Goal: Task Accomplishment & Management: Manage account settings

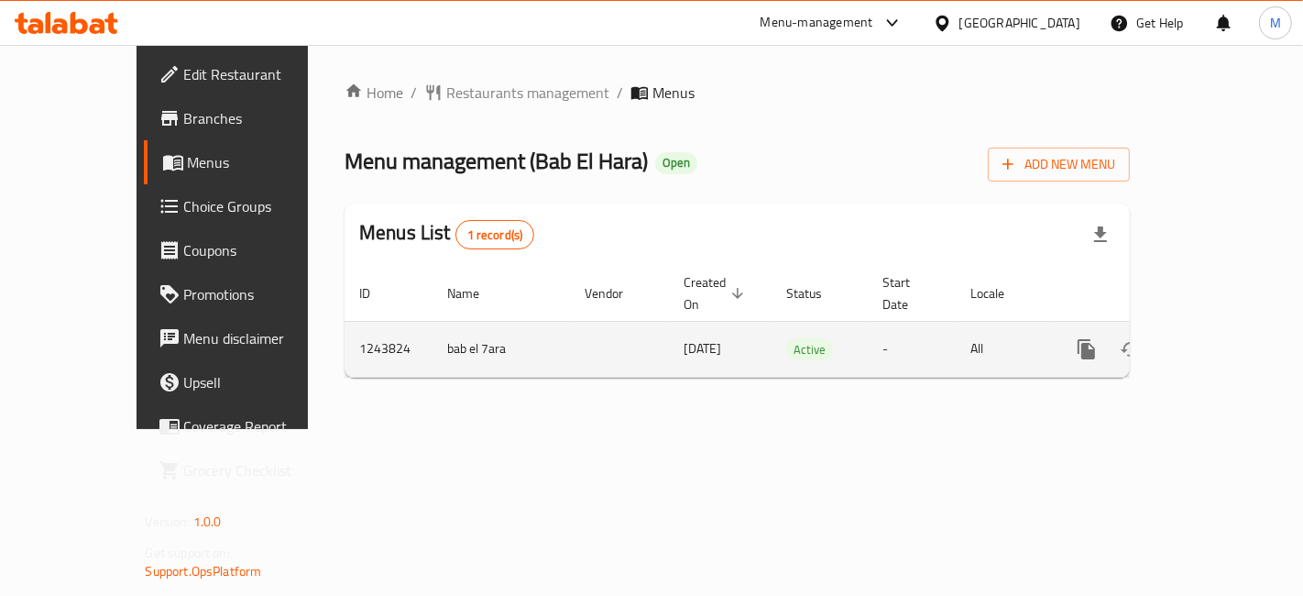
click at [1225, 338] on icon "enhanced table" at bounding box center [1219, 349] width 22 height 22
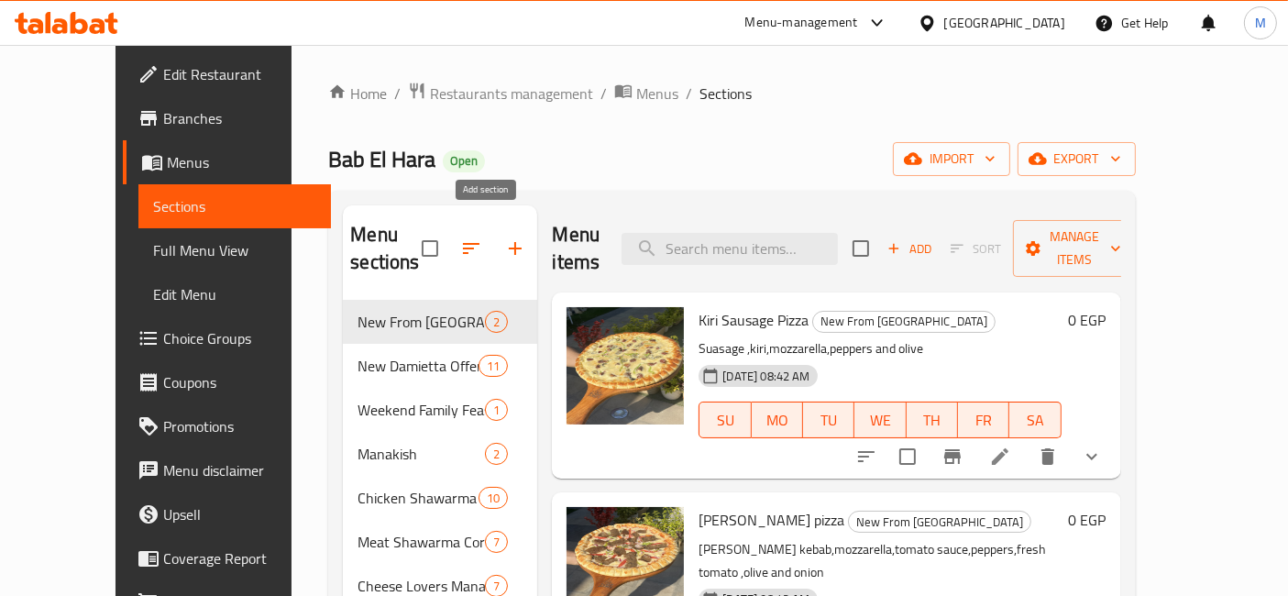
click at [504, 242] on icon "button" at bounding box center [515, 248] width 22 height 22
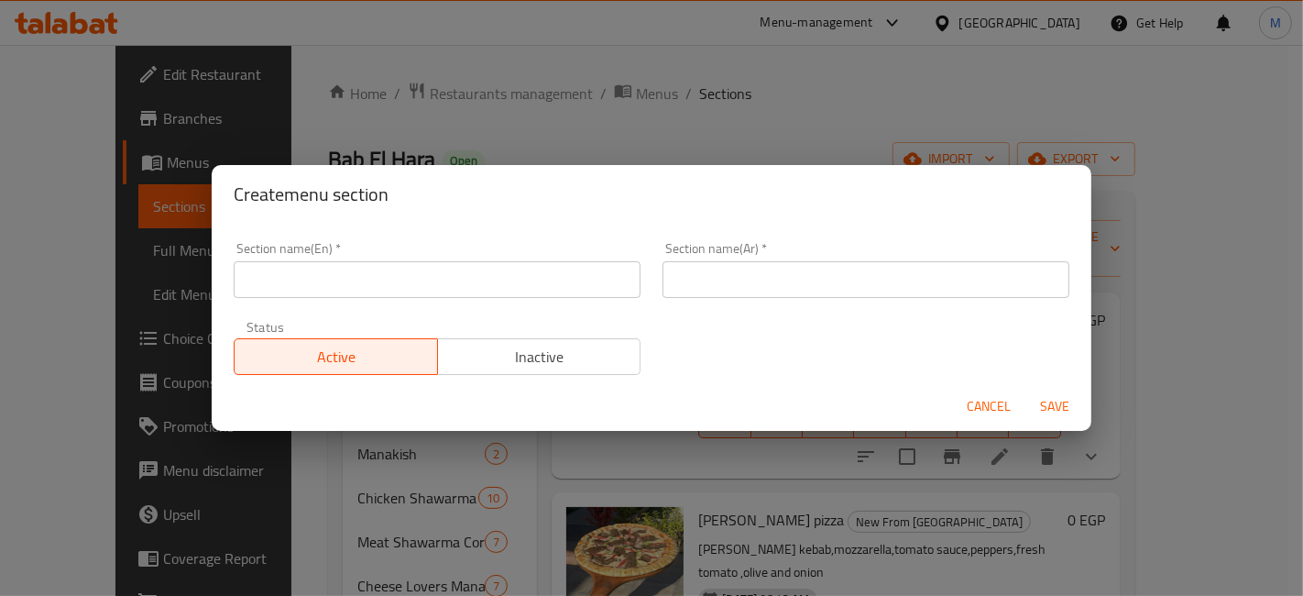
click at [800, 284] on input "text" at bounding box center [866, 279] width 407 height 37
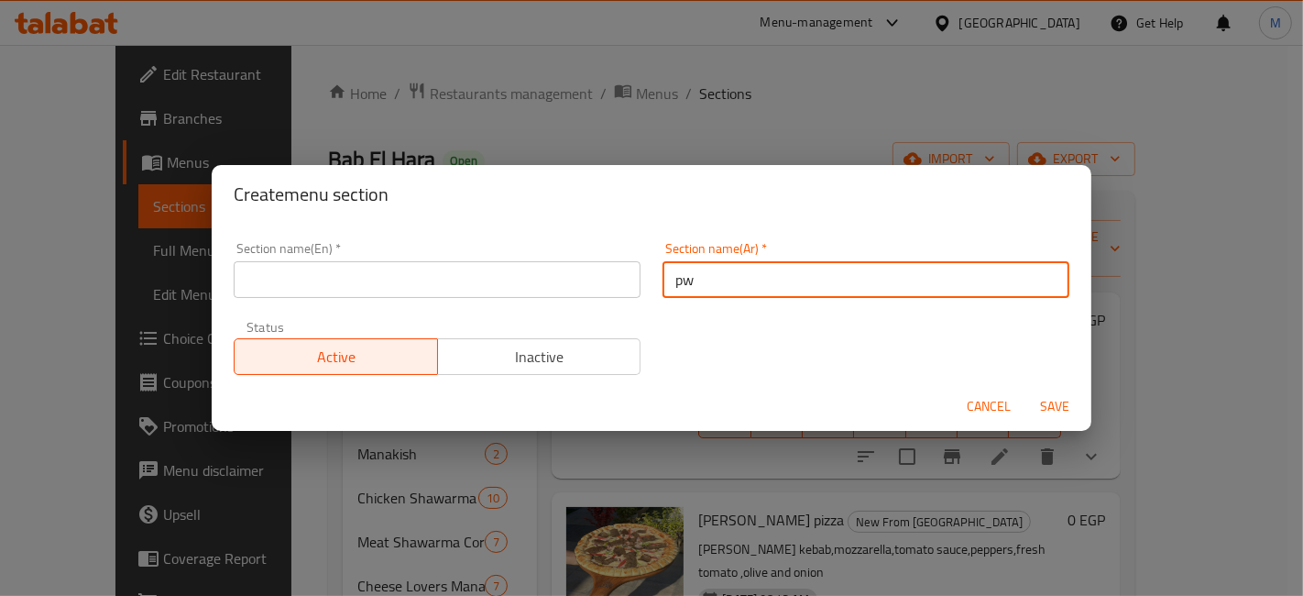
type input "p"
type input "حصري علي طلبات"
click at [594, 289] on input "text" at bounding box center [437, 279] width 407 height 37
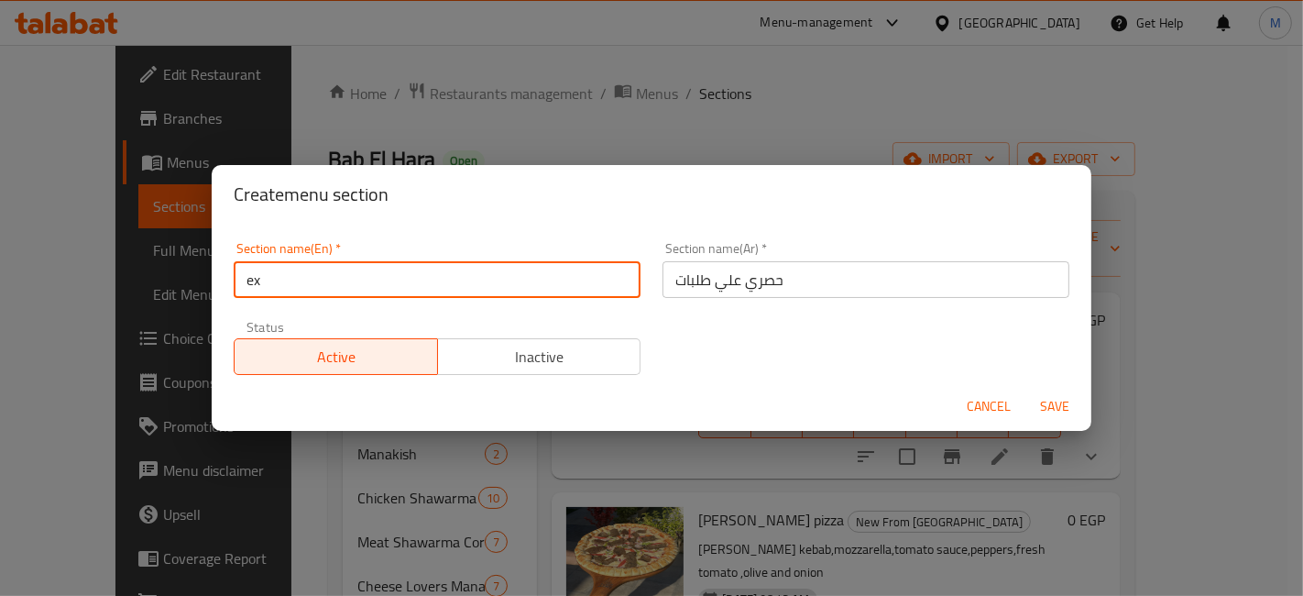
type input "Exclusively on Talabat"
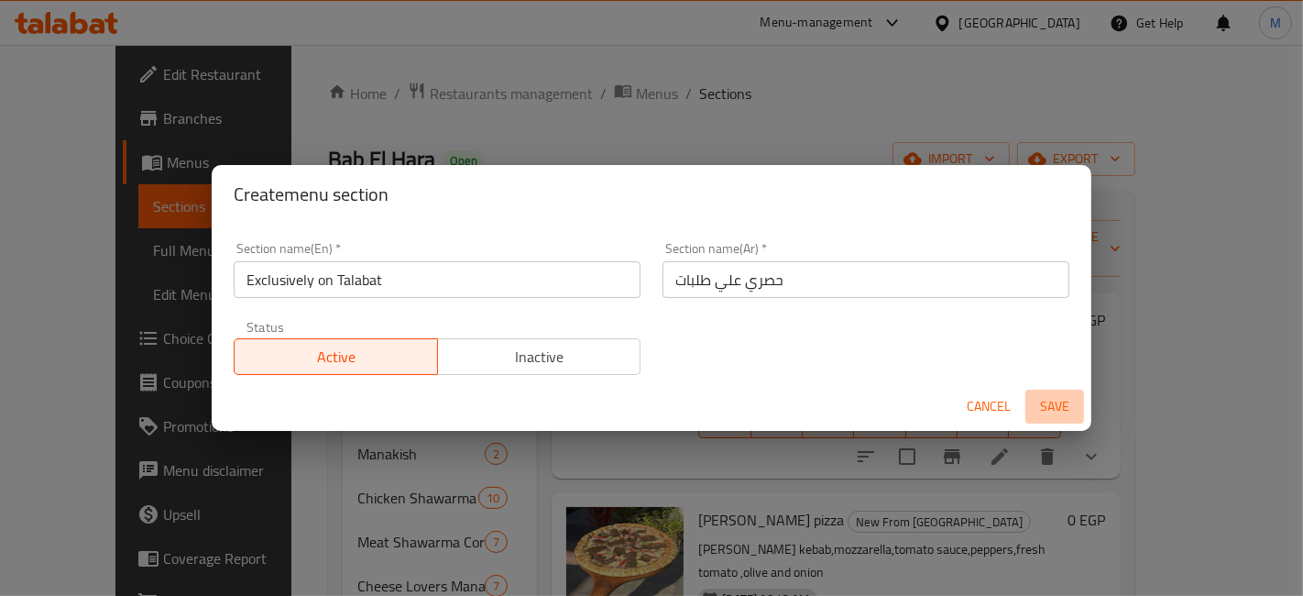
click at [1059, 415] on span "Save" at bounding box center [1055, 406] width 44 height 23
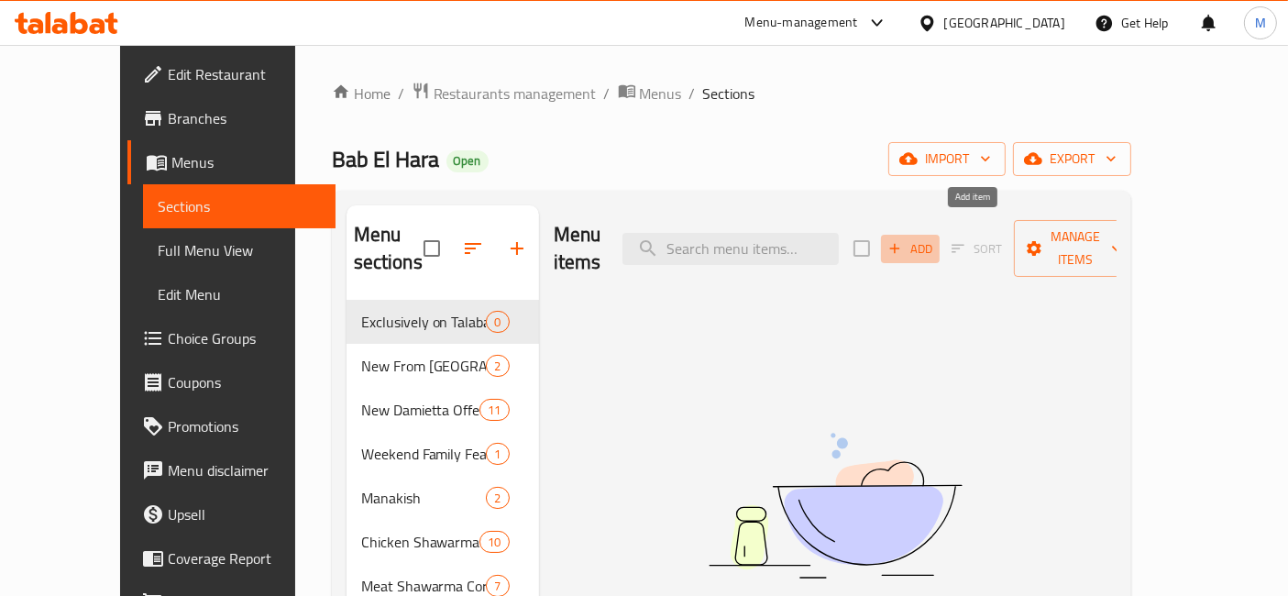
click at [939, 235] on button "Add" at bounding box center [910, 249] width 59 height 28
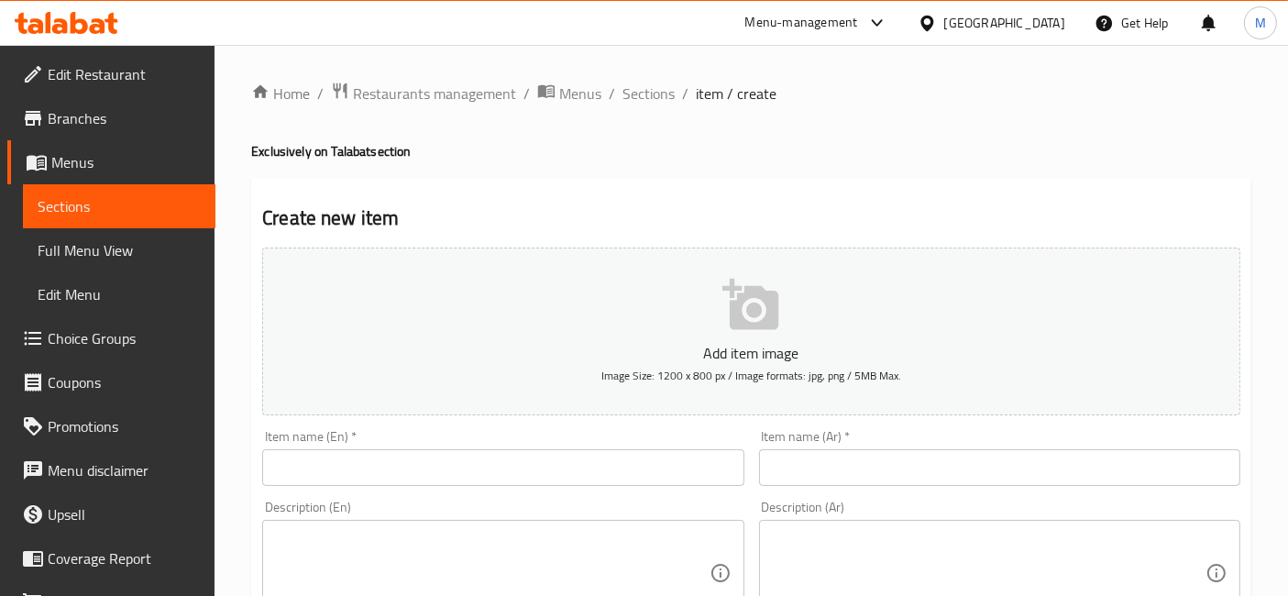
drag, startPoint x: 912, startPoint y: 460, endPoint x: 911, endPoint y: 447, distance: 12.9
click at [912, 460] on input "text" at bounding box center [999, 467] width 481 height 37
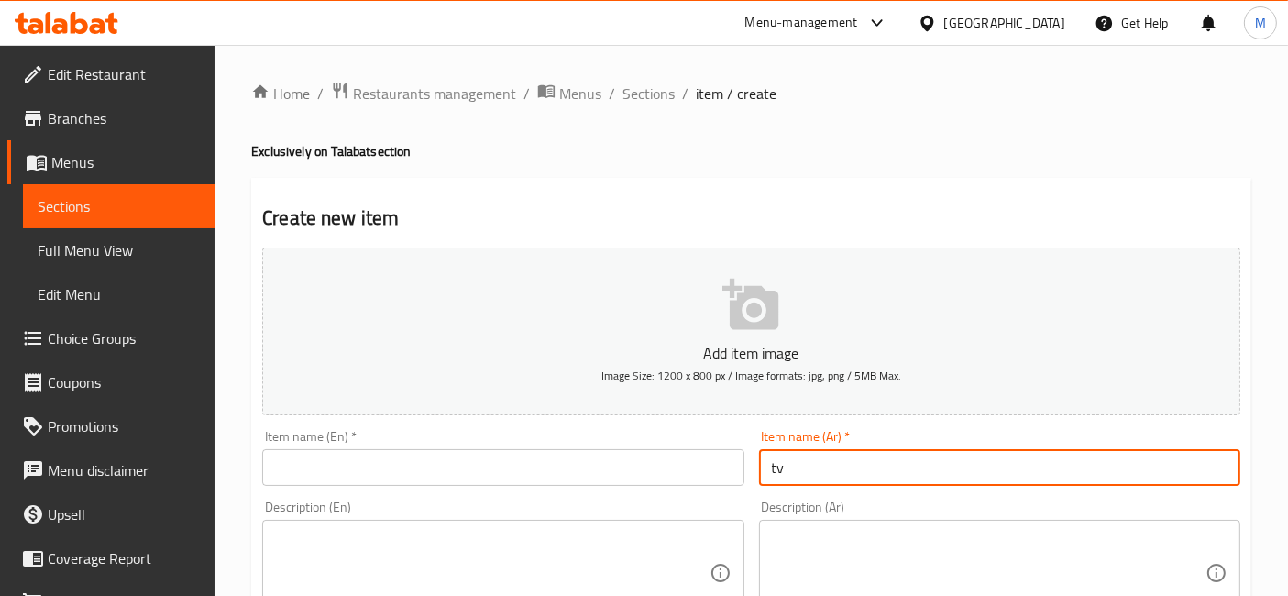
type input "t"
type input "فرخه مشويه"
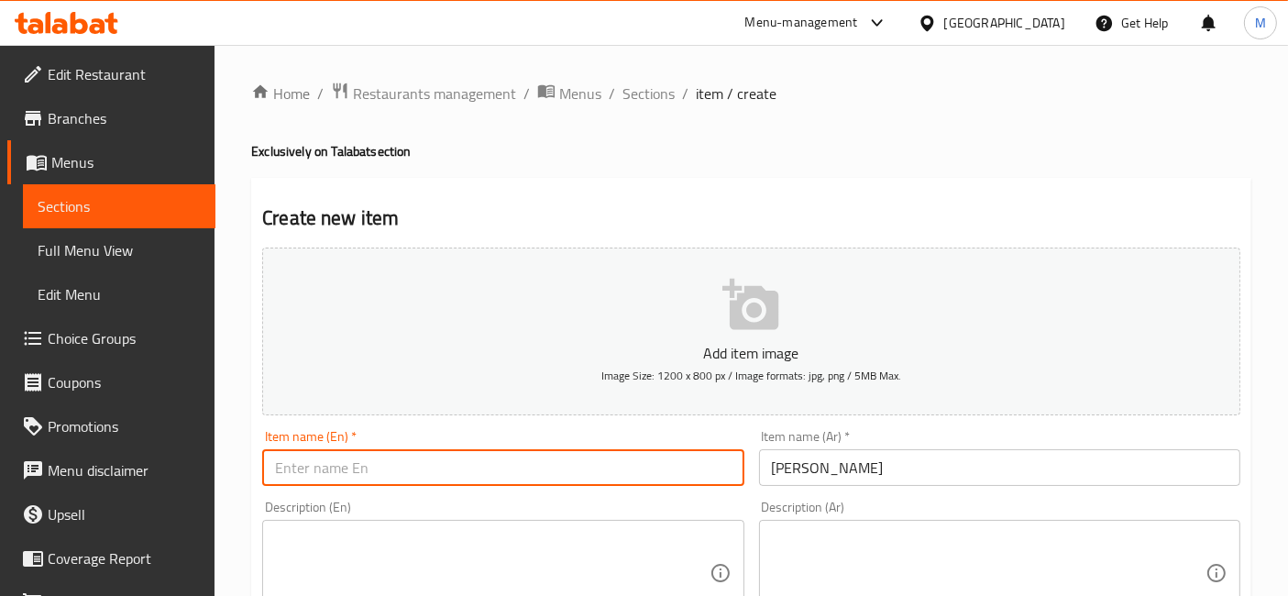
click at [664, 455] on input "text" at bounding box center [502, 467] width 481 height 37
type input "Grilled Chicken"
click at [863, 563] on textarea at bounding box center [989, 573] width 434 height 87
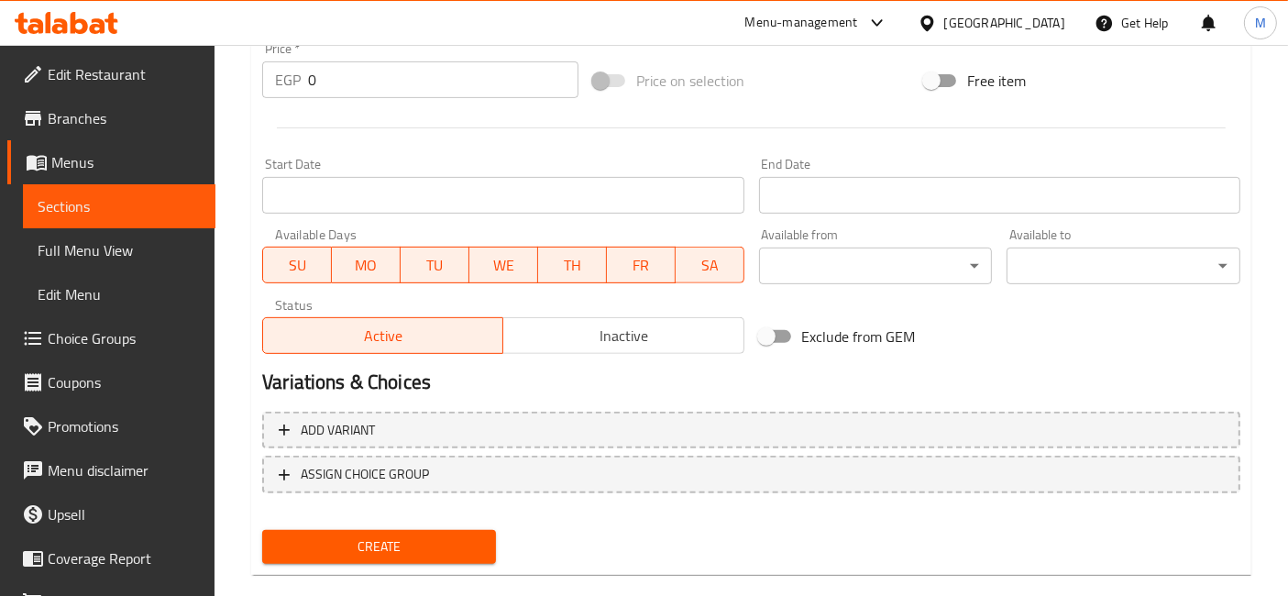
scroll to position [696, 0]
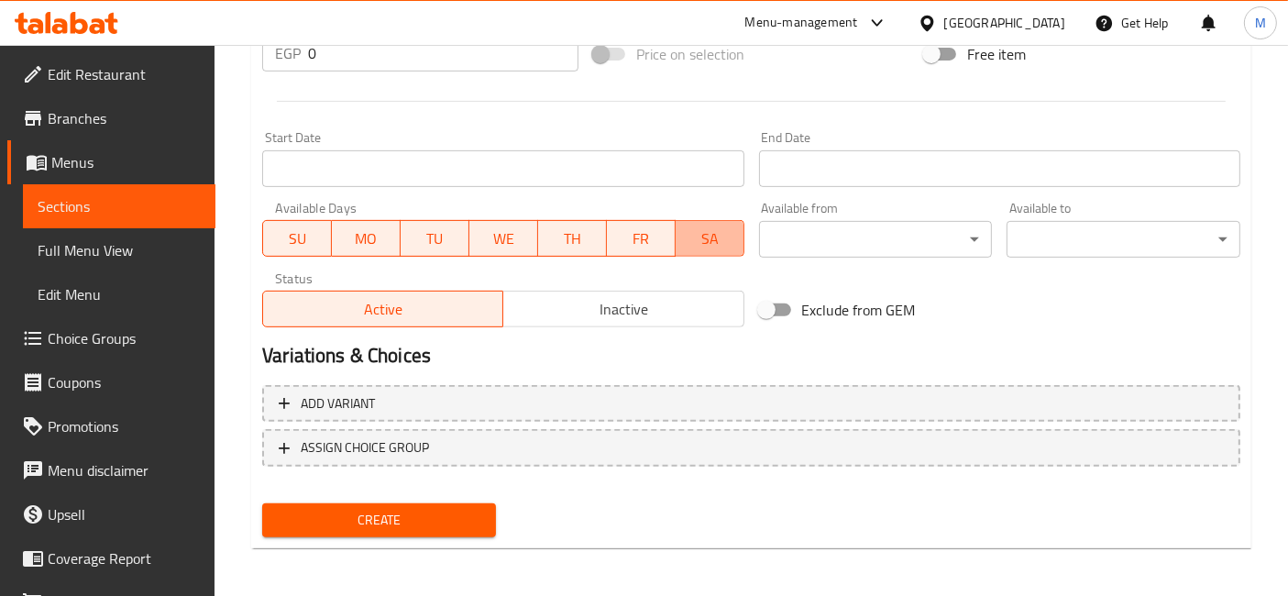
click at [707, 234] on span "SA" at bounding box center [710, 238] width 54 height 27
click at [699, 245] on span "SA" at bounding box center [710, 238] width 54 height 27
click at [656, 236] on span "FR" at bounding box center [641, 238] width 54 height 27
drag, startPoint x: 578, startPoint y: 245, endPoint x: 561, endPoint y: 229, distance: 23.4
click at [576, 243] on span "TH" at bounding box center [572, 238] width 54 height 27
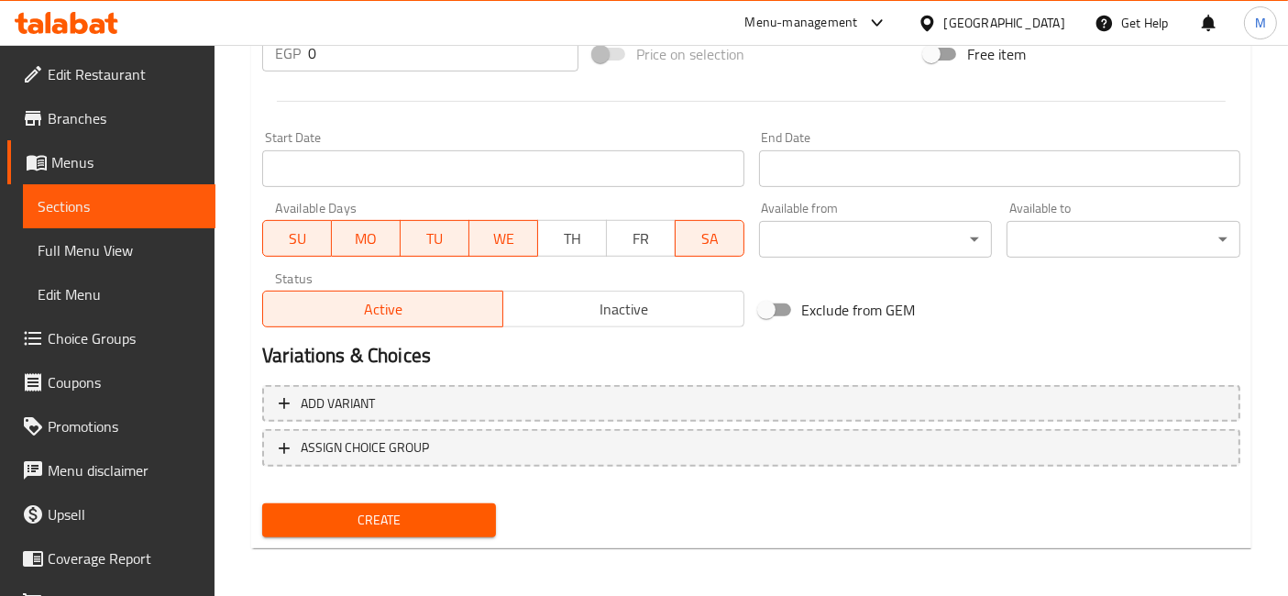
click at [494, 243] on span "WE" at bounding box center [504, 238] width 54 height 27
drag, startPoint x: 446, startPoint y: 236, endPoint x: 337, endPoint y: 228, distance: 109.4
click at [442, 239] on span "TU" at bounding box center [435, 238] width 54 height 27
click at [324, 229] on button "SU" at bounding box center [297, 238] width 70 height 37
click at [377, 237] on span "MO" at bounding box center [366, 238] width 54 height 27
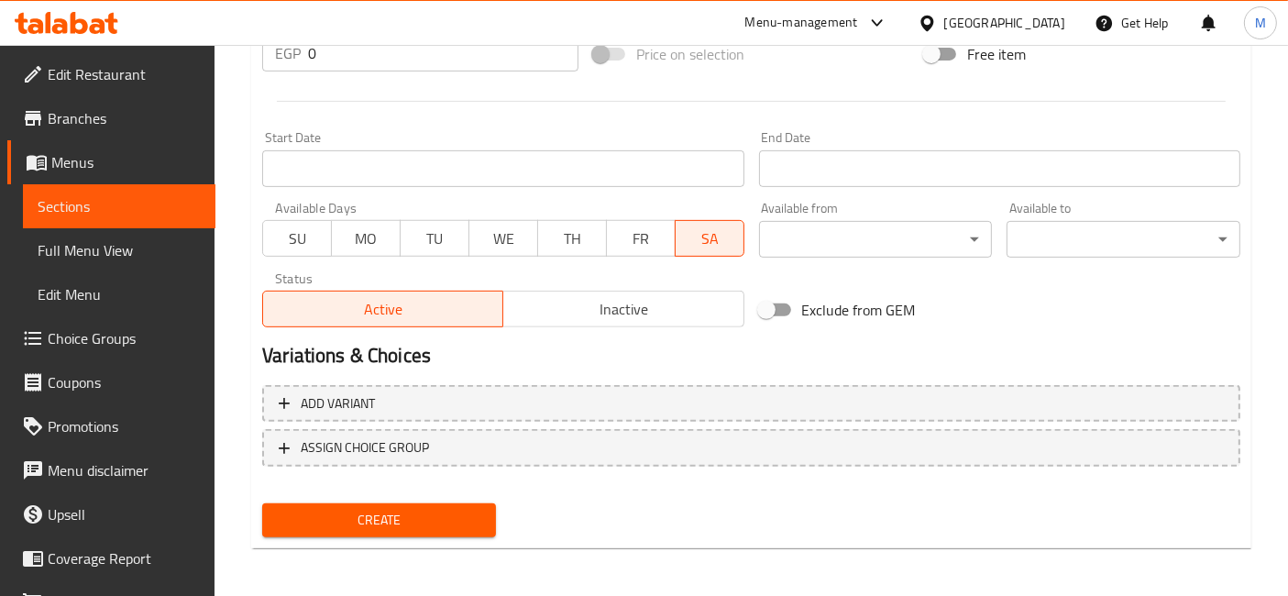
click at [445, 509] on span "Create" at bounding box center [379, 520] width 204 height 23
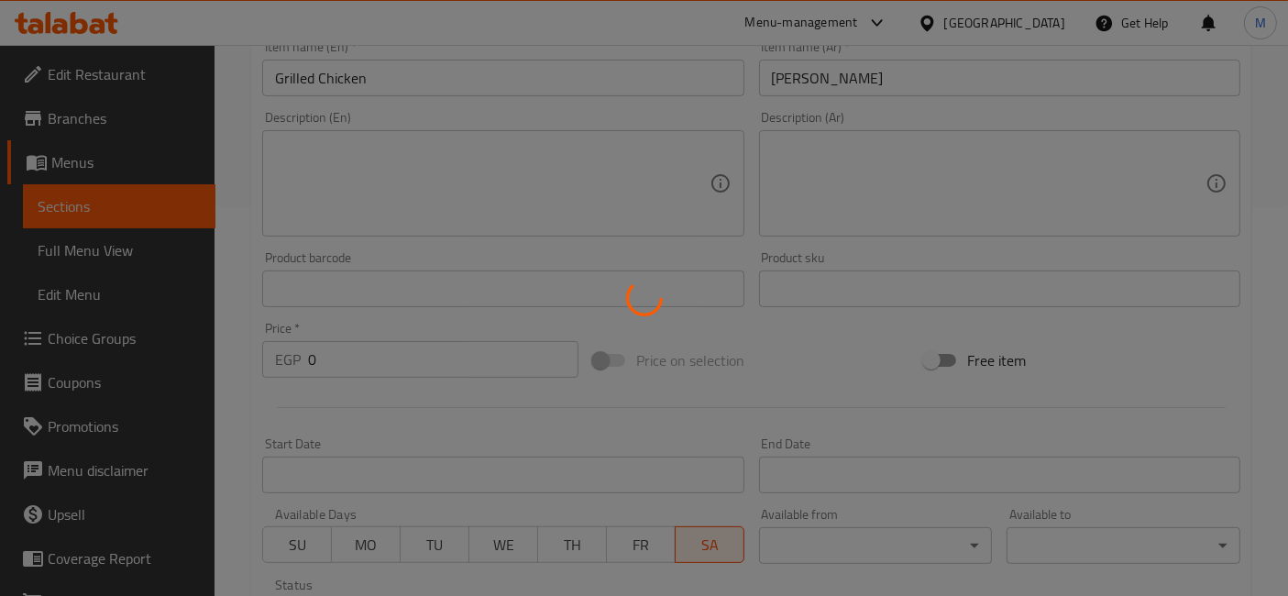
scroll to position [0, 0]
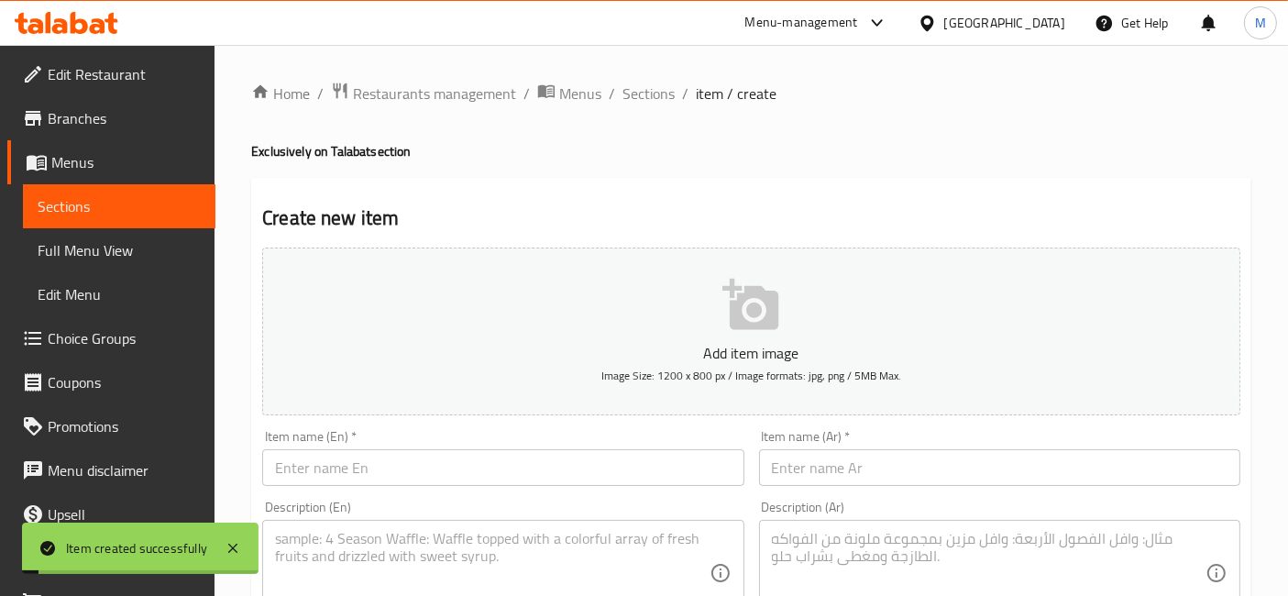
click at [807, 479] on input "text" at bounding box center [999, 467] width 481 height 37
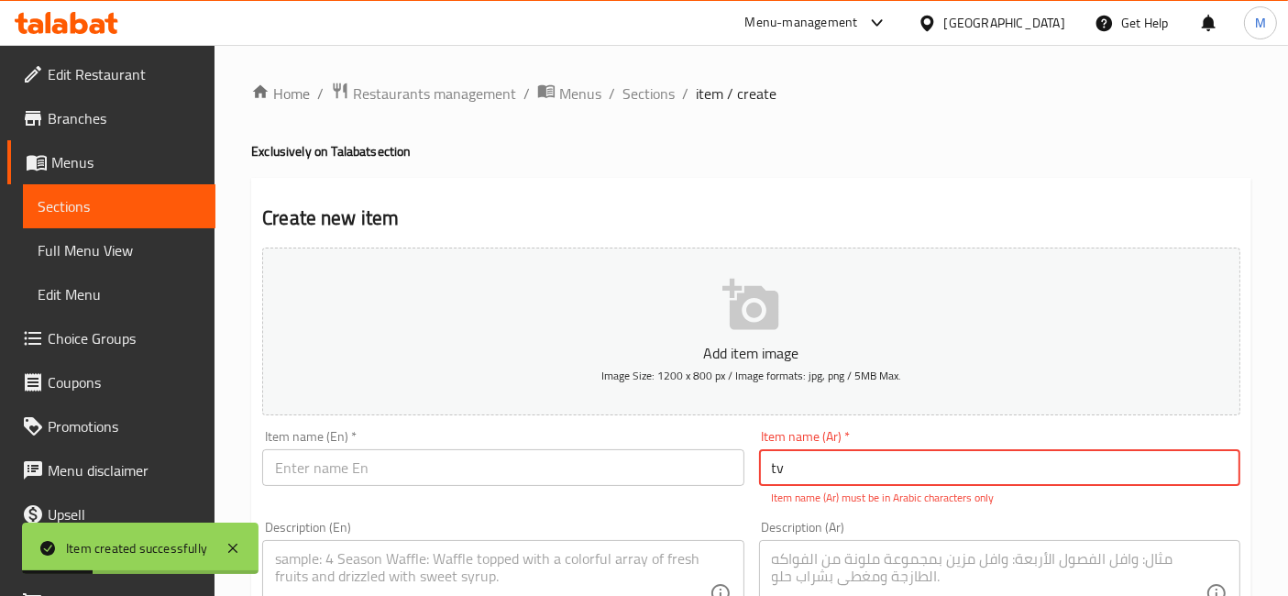
type input "t"
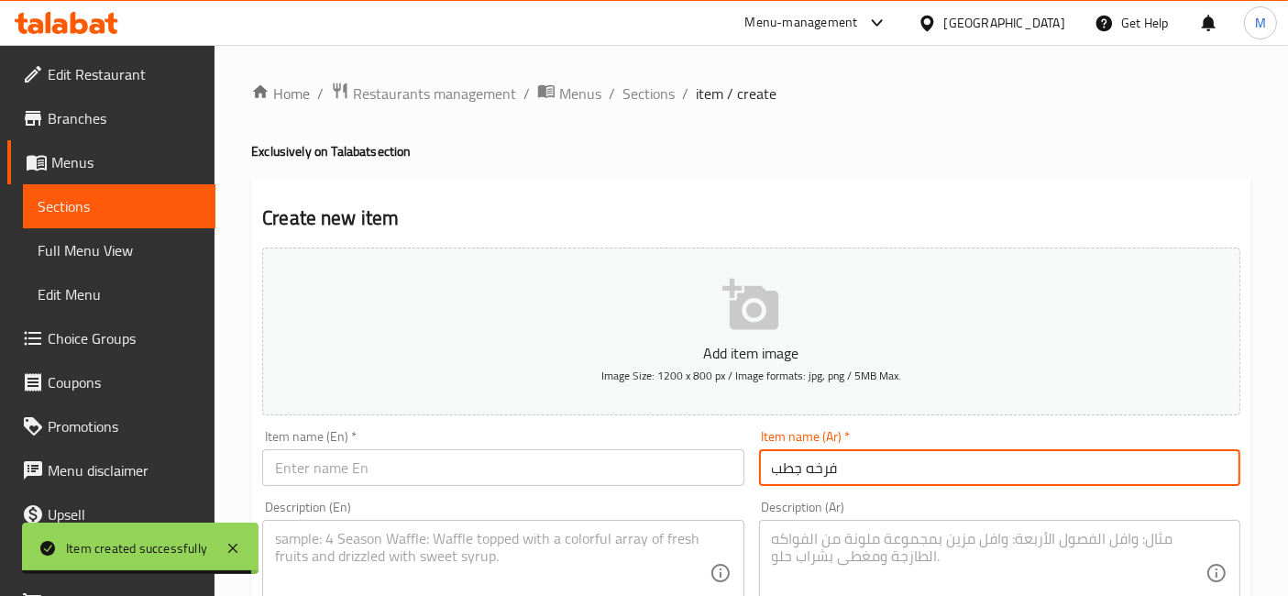
click at [790, 472] on input "فرخه جطب" at bounding box center [999, 467] width 481 height 37
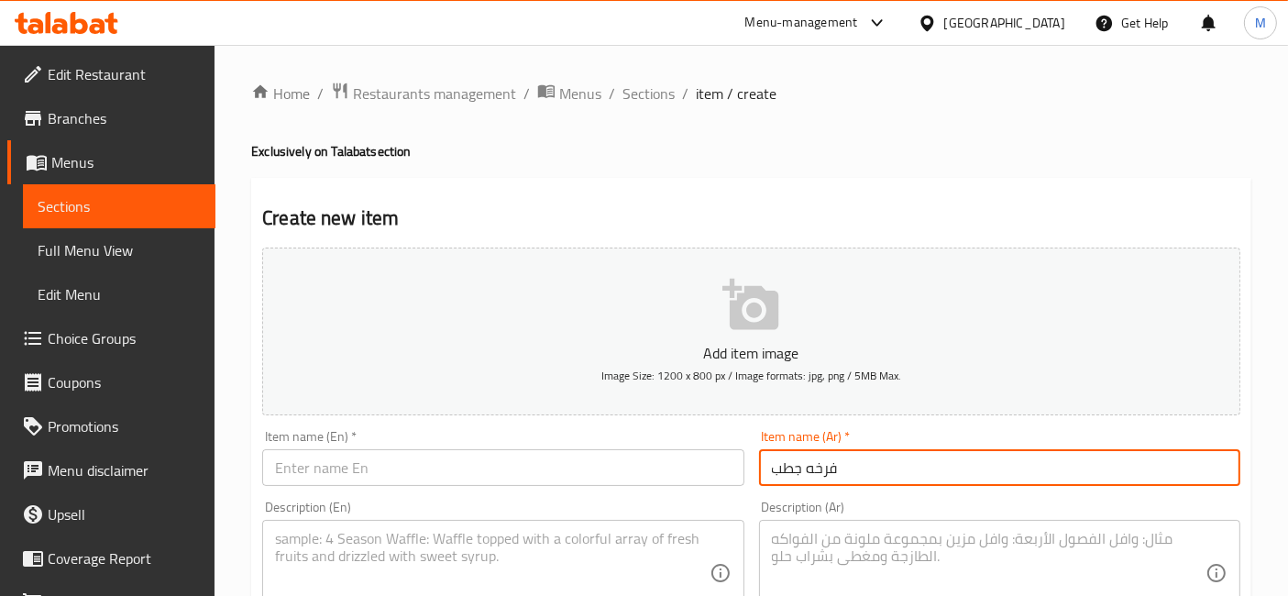
click at [783, 468] on input "فرخه جطب" at bounding box center [999, 467] width 481 height 37
type input "فرخه حطب"
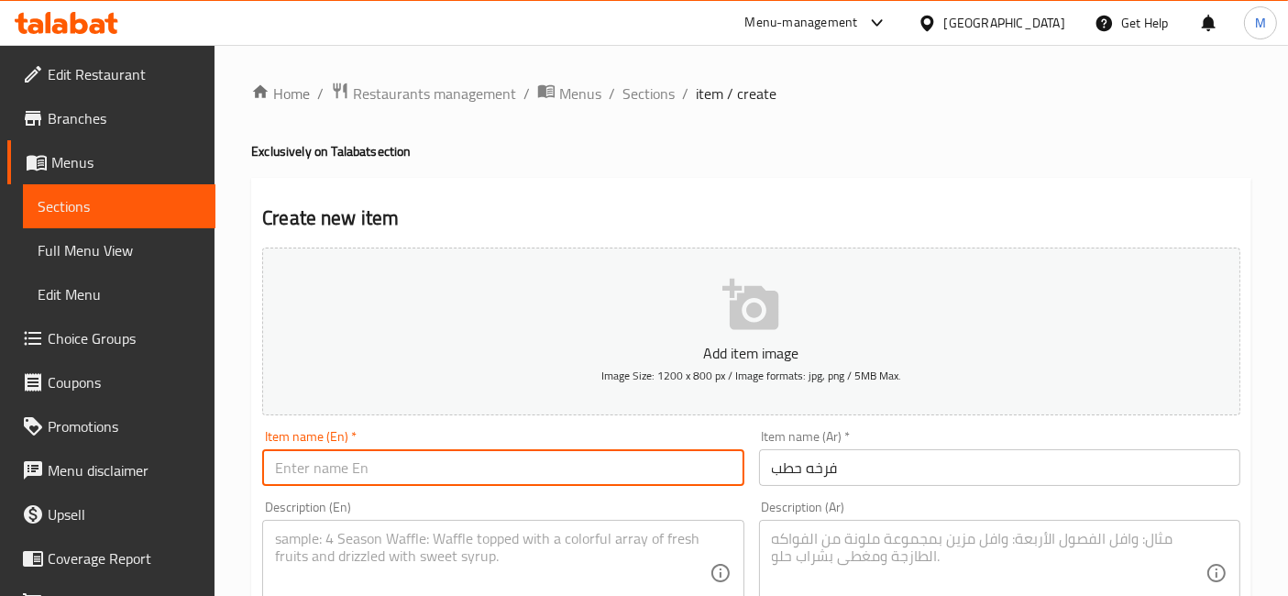
click at [495, 475] on input "text" at bounding box center [502, 467] width 481 height 37
paste input "A roast chicken"
drag, startPoint x: 277, startPoint y: 463, endPoint x: 288, endPoint y: 467, distance: 11.9
click at [288, 467] on input "A roast chicken" at bounding box center [502, 467] width 481 height 37
type input "roast chicken"
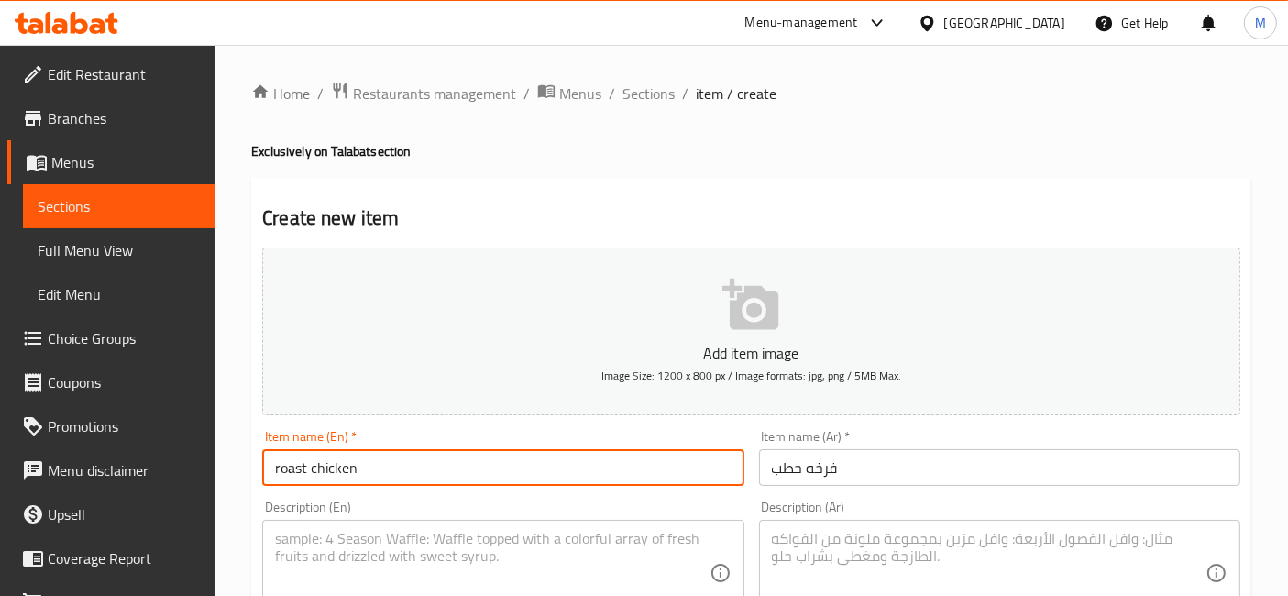
click at [461, 543] on textarea at bounding box center [492, 573] width 434 height 87
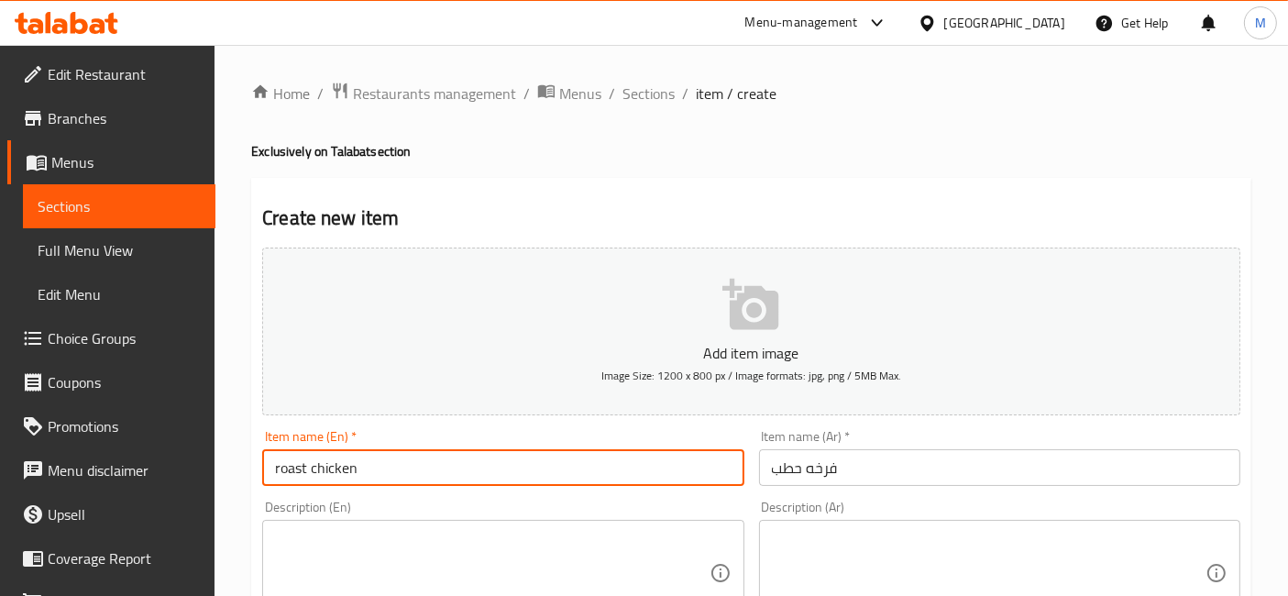
click at [682, 477] on input "roast chicken" at bounding box center [502, 467] width 481 height 37
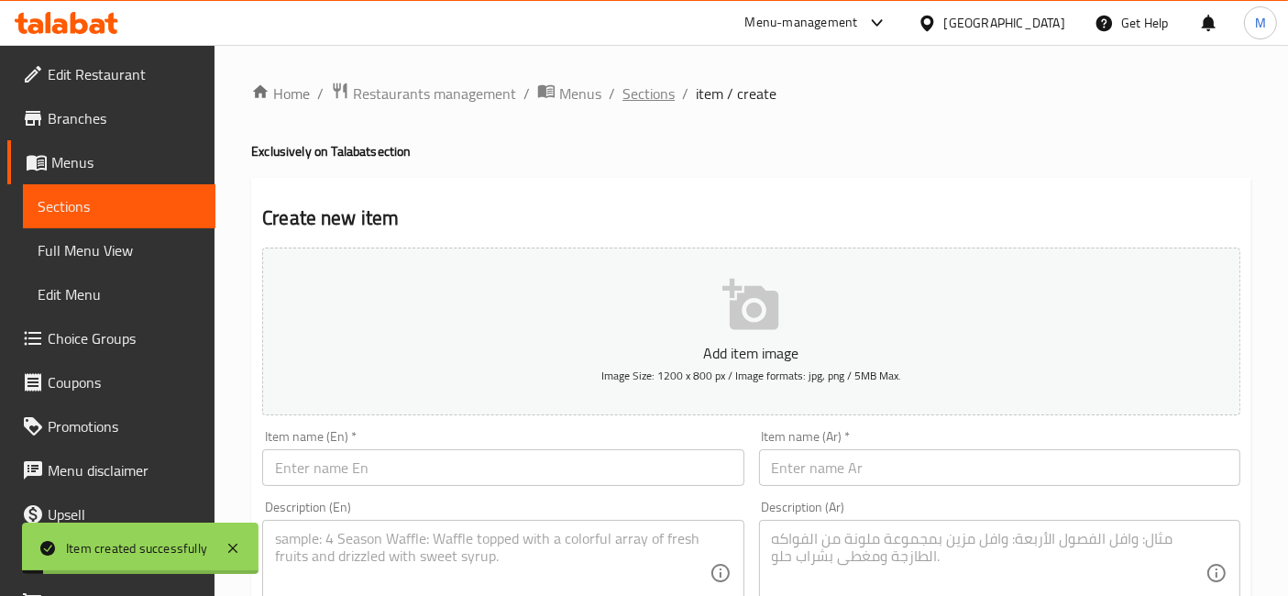
click at [636, 90] on span "Sections" at bounding box center [648, 93] width 52 height 22
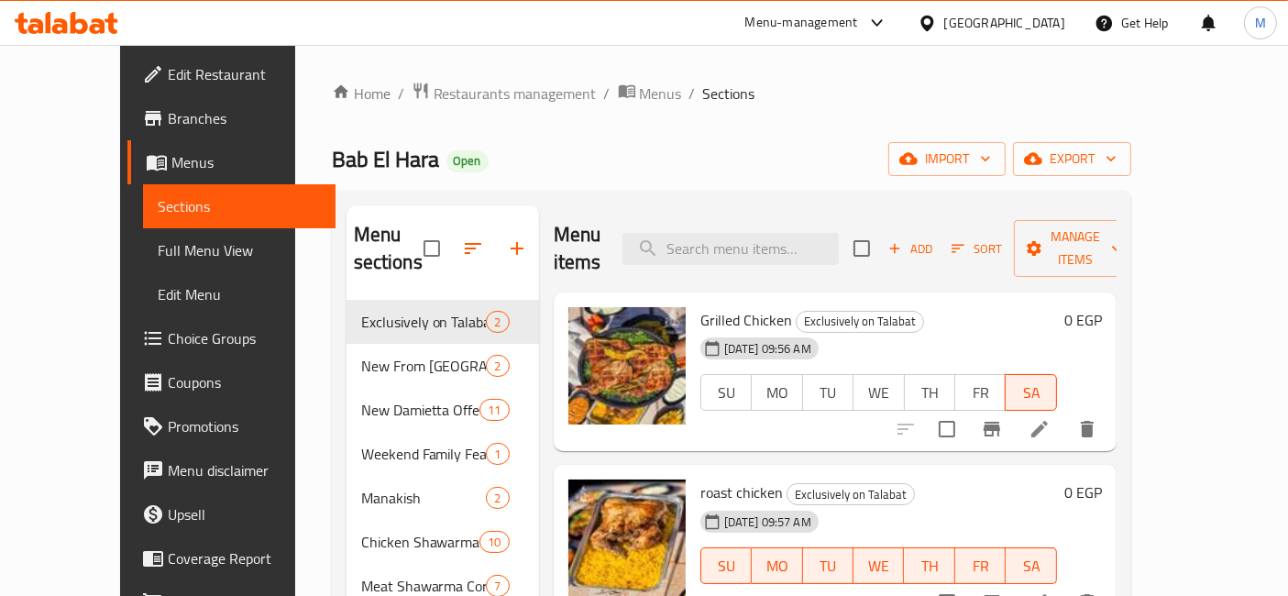
click at [1102, 307] on div "0 EGP" at bounding box center [1079, 320] width 45 height 26
click at [1102, 307] on h6 "0 EGP" at bounding box center [1083, 320] width 38 height 26
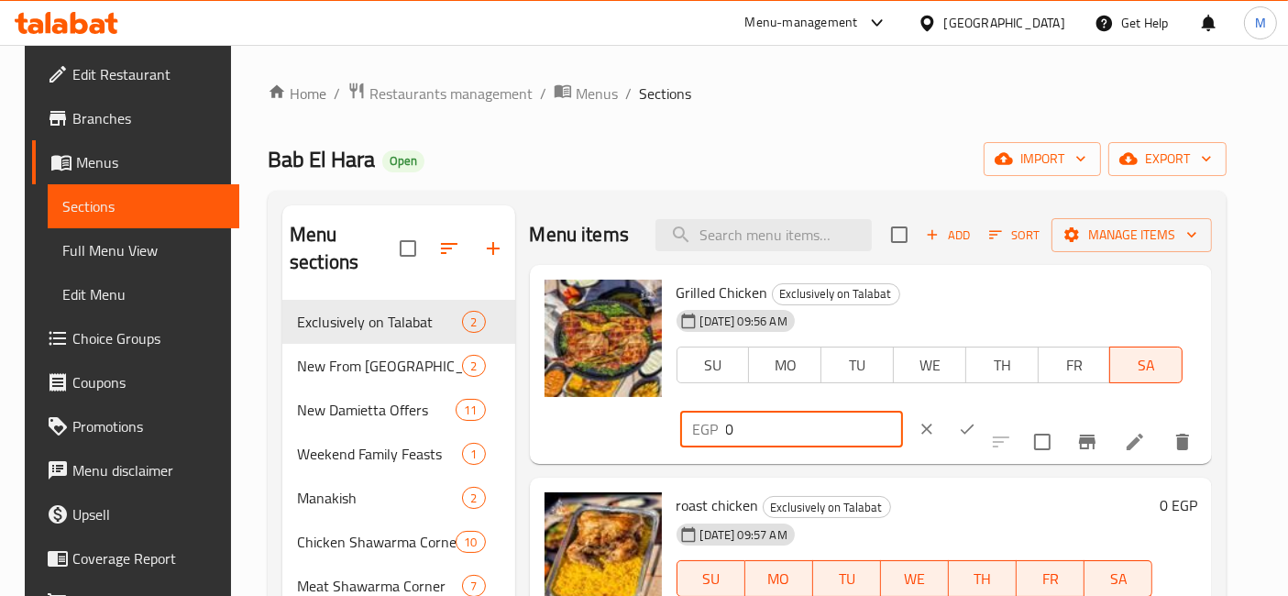
drag, startPoint x: 1070, startPoint y: 305, endPoint x: 894, endPoint y: 304, distance: 176.0
click at [894, 304] on div "Grilled Chicken Exclusively on Talabat 06-09-2025 09:56 AM SU MO TU WE TH FR SA…" at bounding box center [937, 364] width 536 height 185
type input "390"
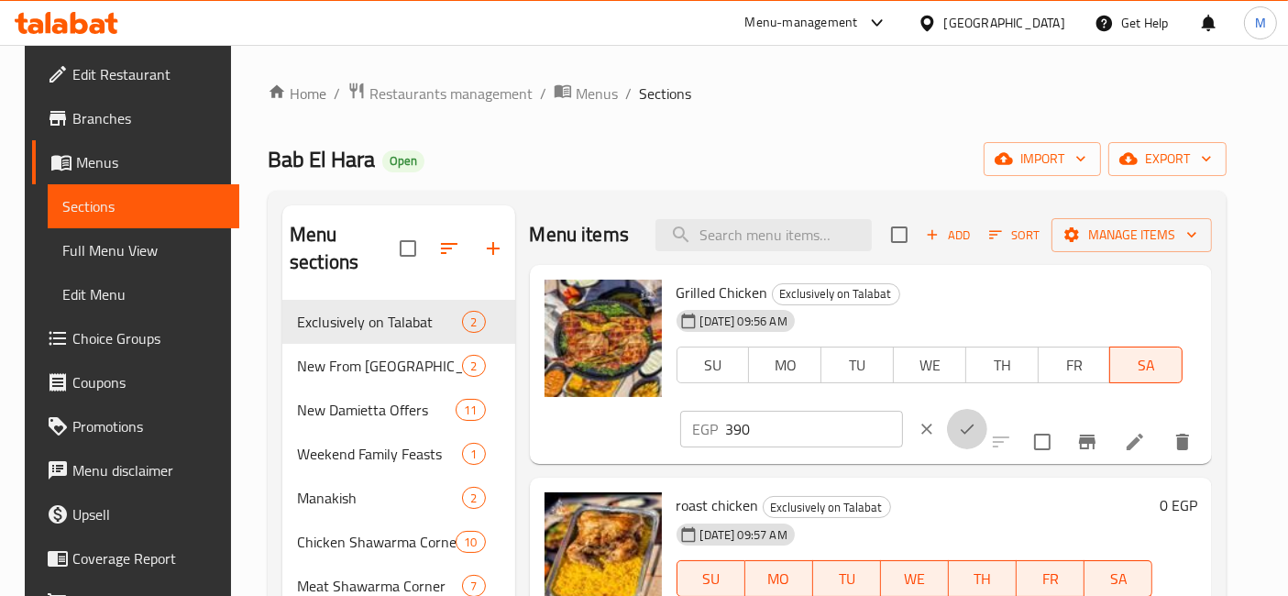
click at [976, 420] on icon "ok" at bounding box center [967, 429] width 18 height 18
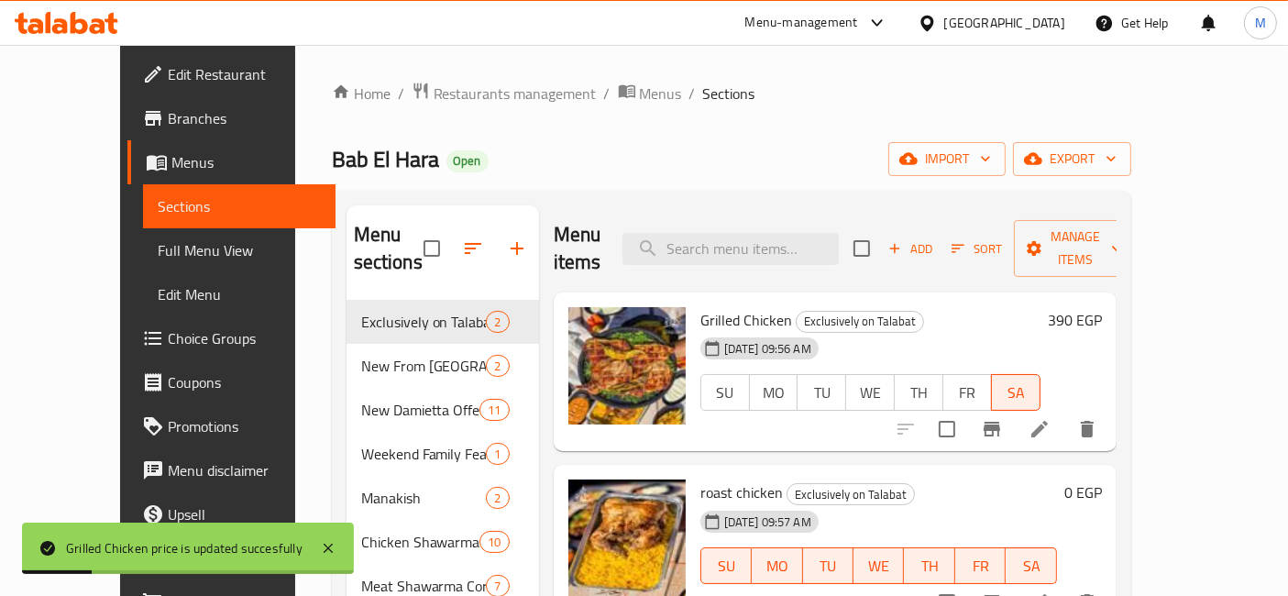
click at [1102, 307] on h6 "390 EGP" at bounding box center [1075, 320] width 54 height 26
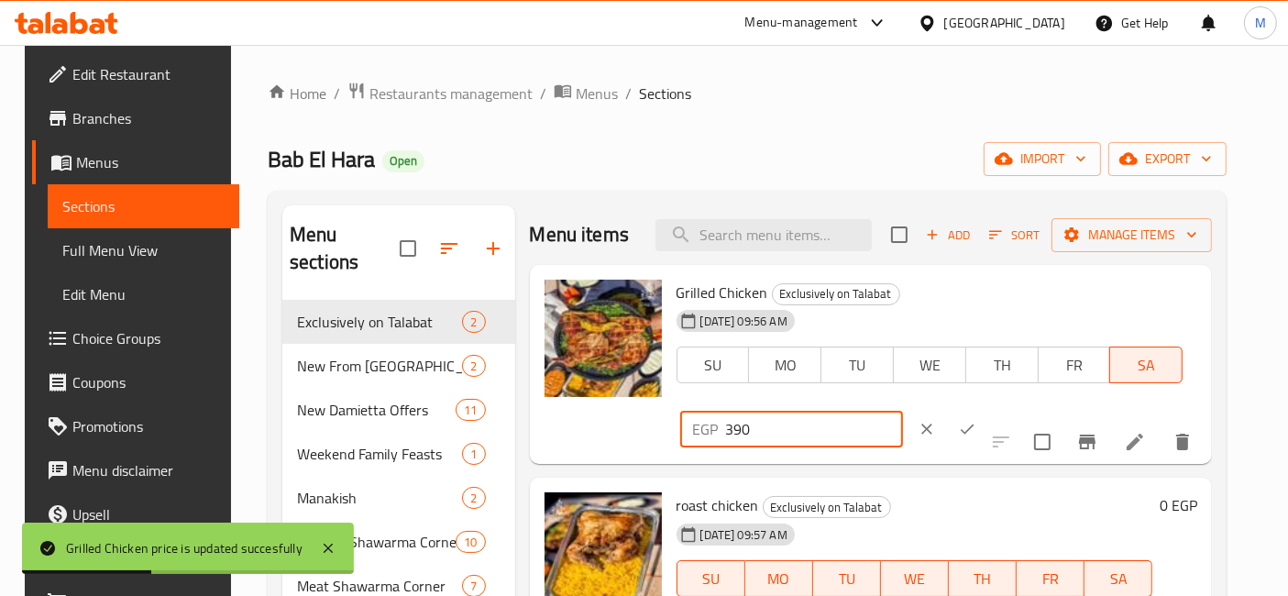
drag, startPoint x: 979, startPoint y: 307, endPoint x: 934, endPoint y: 307, distance: 44.9
click at [903, 411] on div "EGP 390 ​" at bounding box center [791, 429] width 223 height 37
type input "375"
click at [976, 420] on icon "ok" at bounding box center [967, 429] width 18 height 18
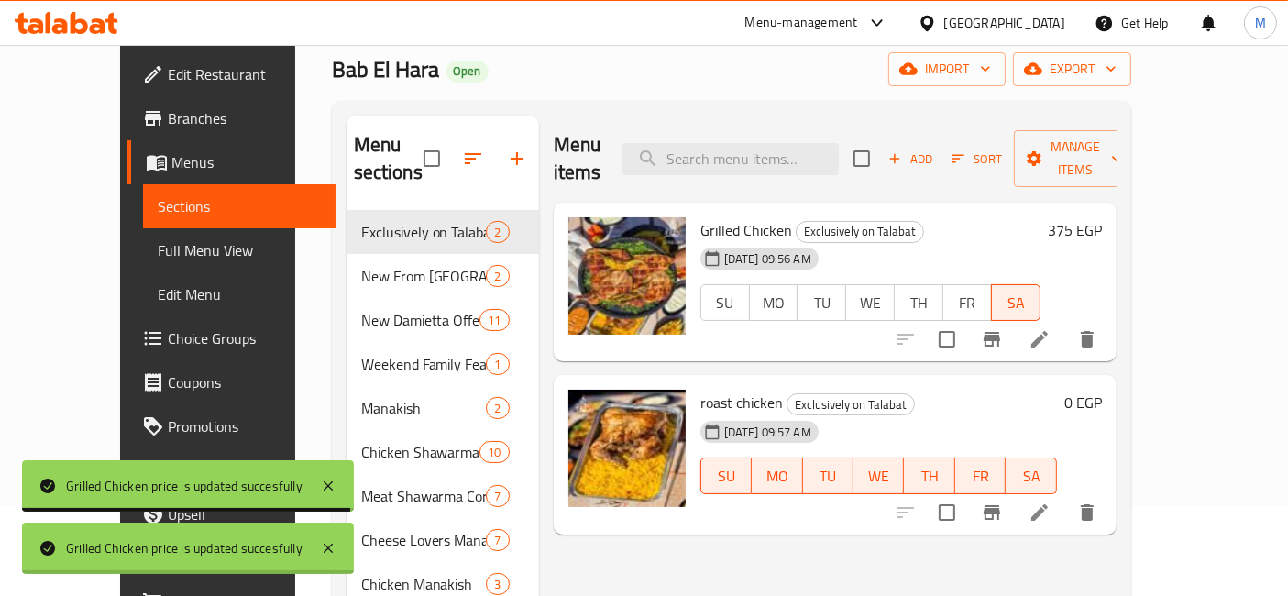
scroll to position [203, 0]
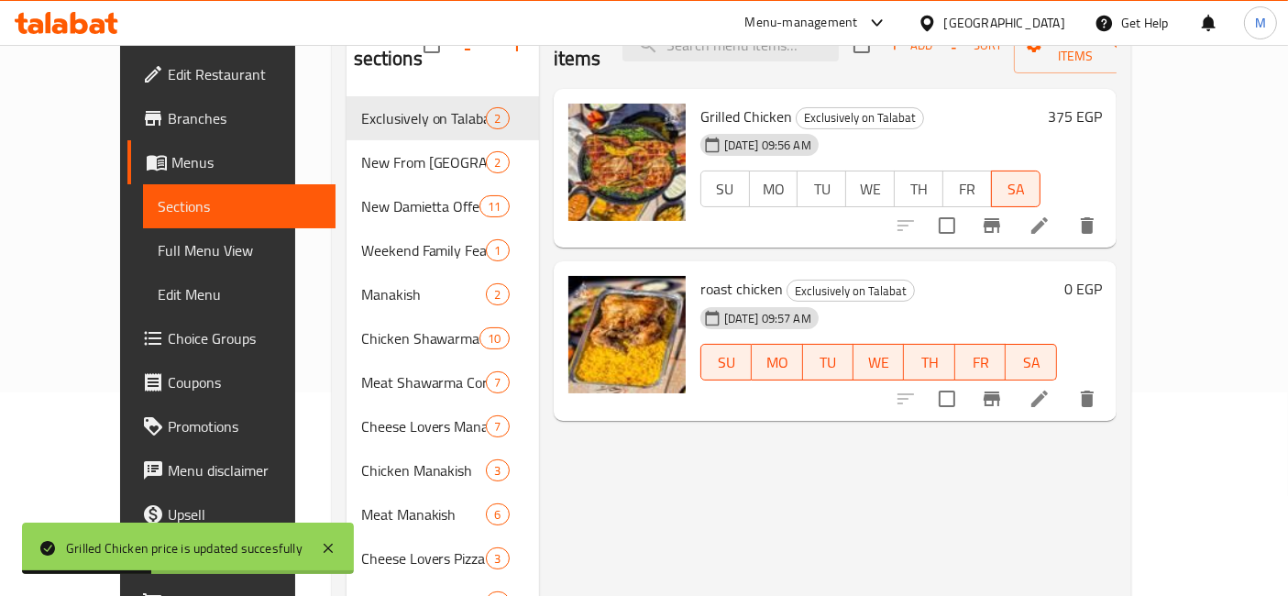
click at [1102, 276] on h6 "0 EGP" at bounding box center [1083, 289] width 38 height 26
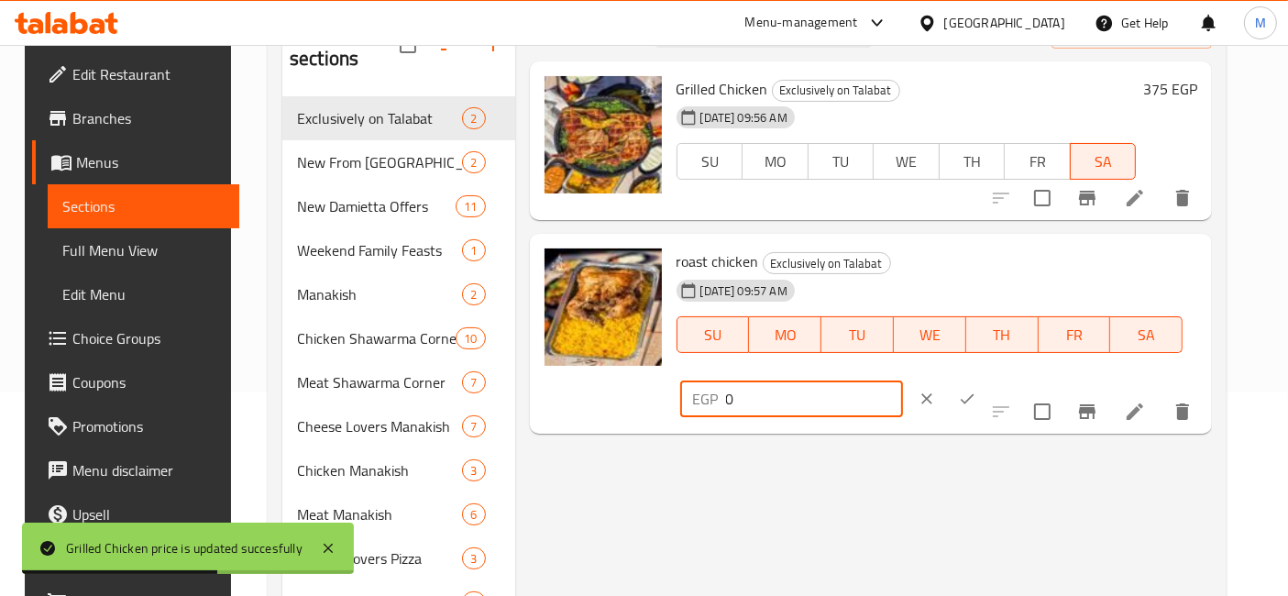
drag, startPoint x: 945, startPoint y: 292, endPoint x: 929, endPoint y: 292, distance: 15.6
click at [929, 379] on div "EGP 0 ​" at bounding box center [845, 399] width 338 height 40
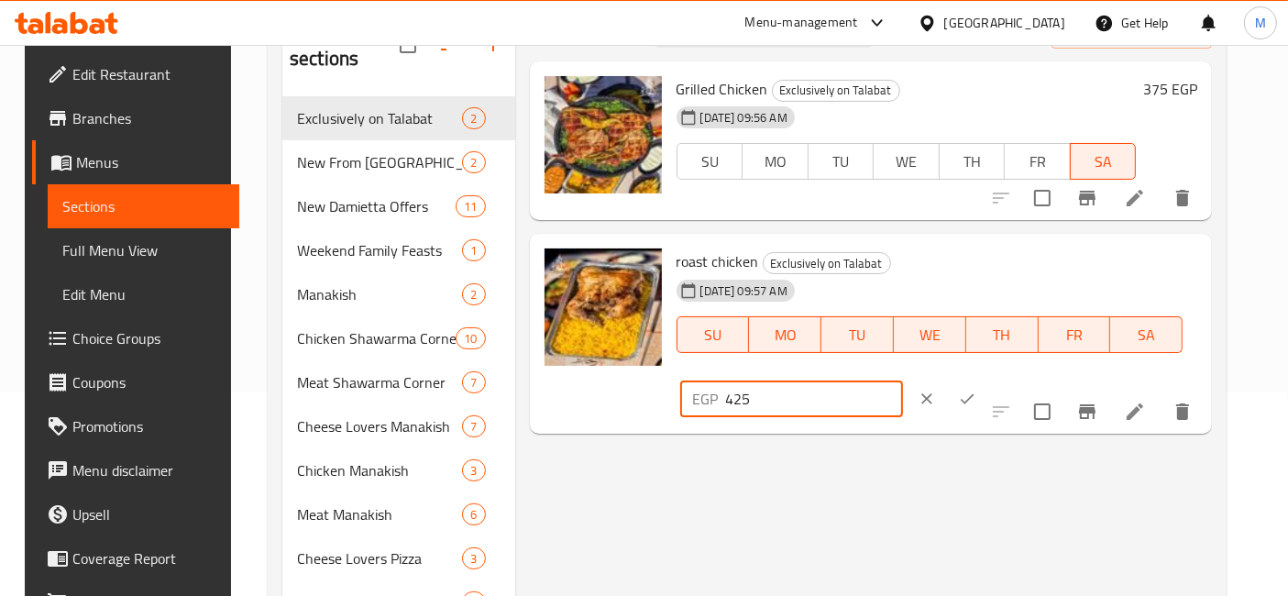
type input "425"
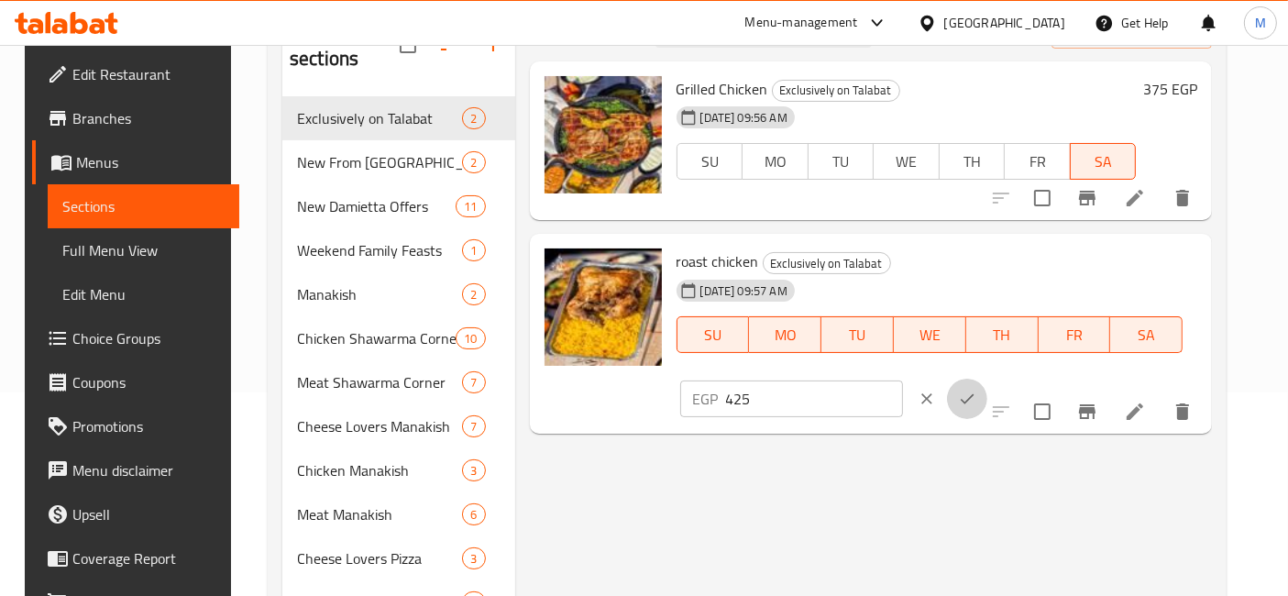
click at [987, 379] on button "ok" at bounding box center [967, 399] width 40 height 40
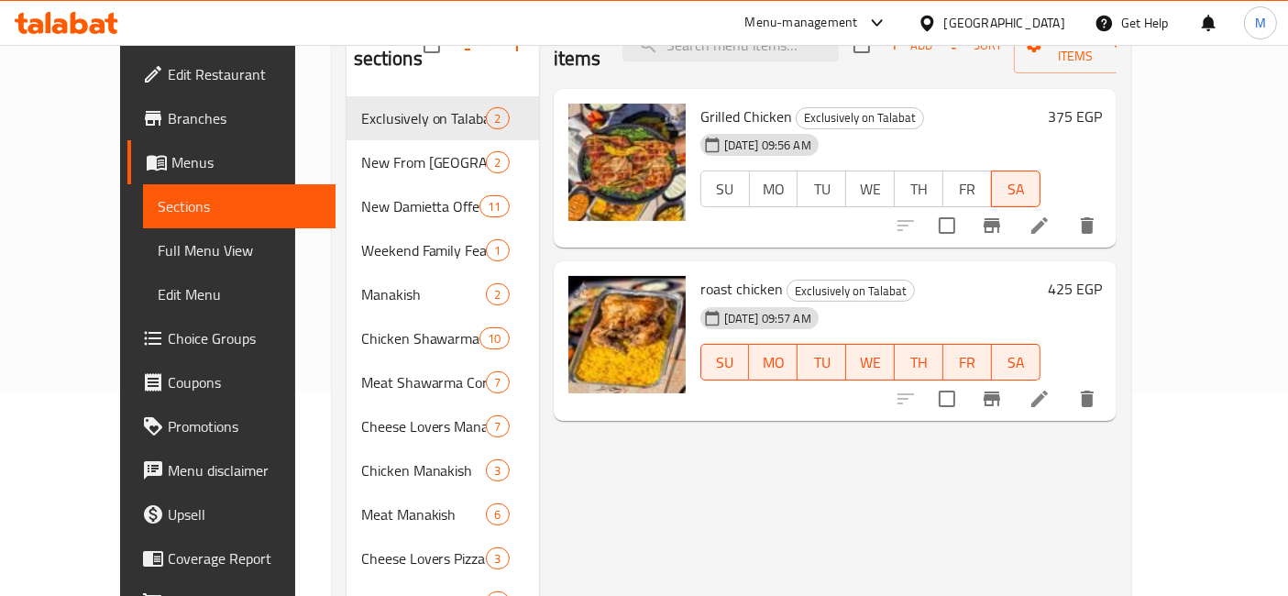
click at [168, 129] on span "Branches" at bounding box center [244, 118] width 153 height 22
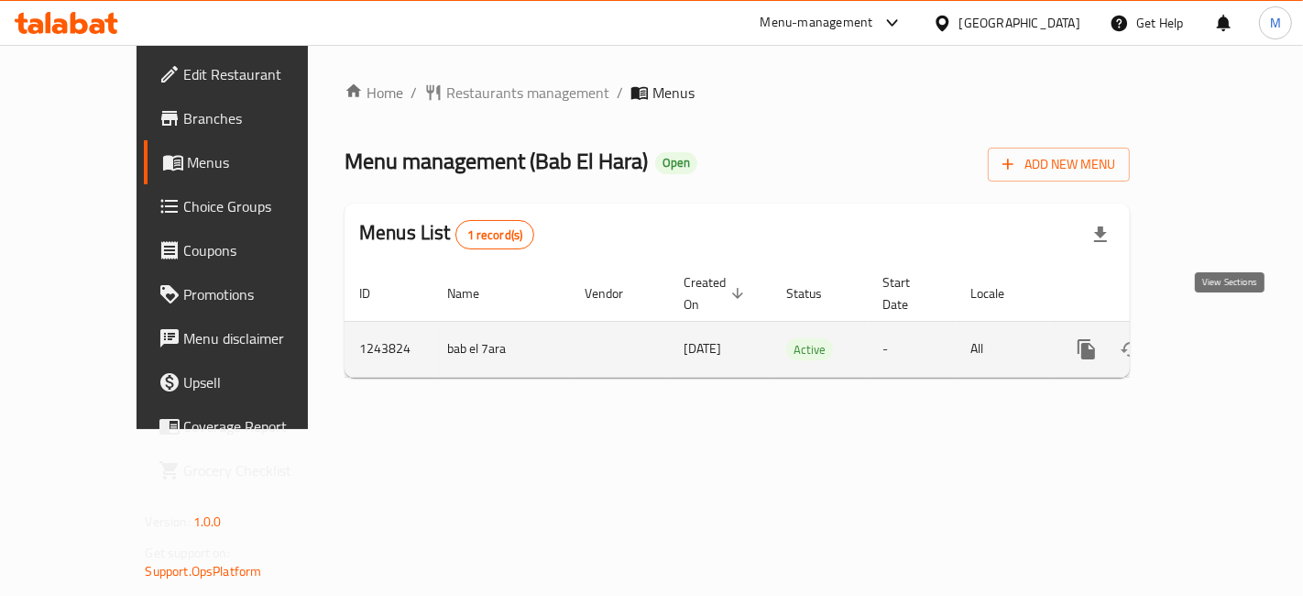
click at [1230, 338] on icon "enhanced table" at bounding box center [1219, 349] width 22 height 22
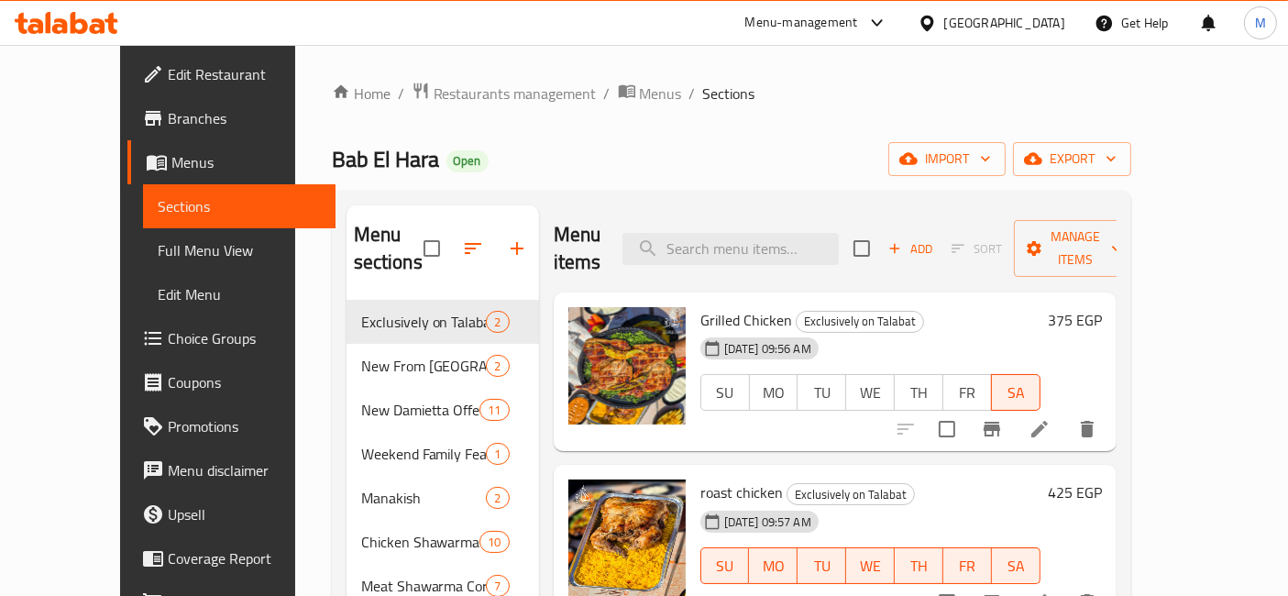
click at [1102, 479] on h6 "425 EGP" at bounding box center [1075, 492] width 54 height 26
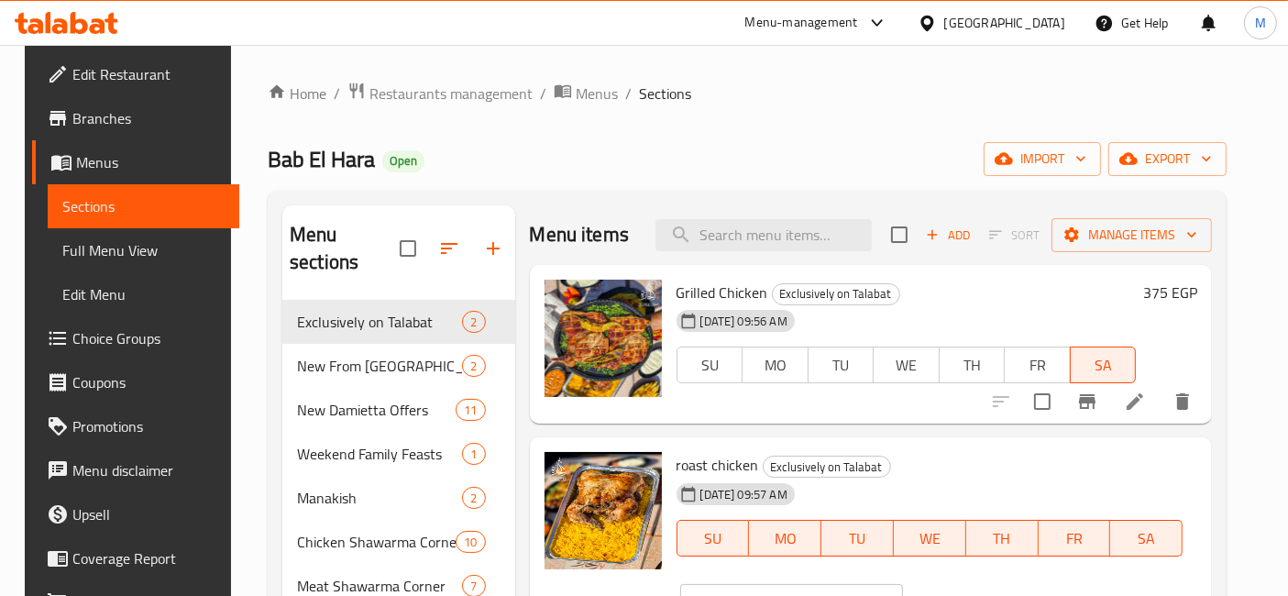
click at [903, 584] on input "424" at bounding box center [814, 602] width 177 height 37
type input "423"
click at [903, 584] on input "423" at bounding box center [814, 602] width 177 height 37
click at [976, 593] on icon "ok" at bounding box center [967, 602] width 18 height 18
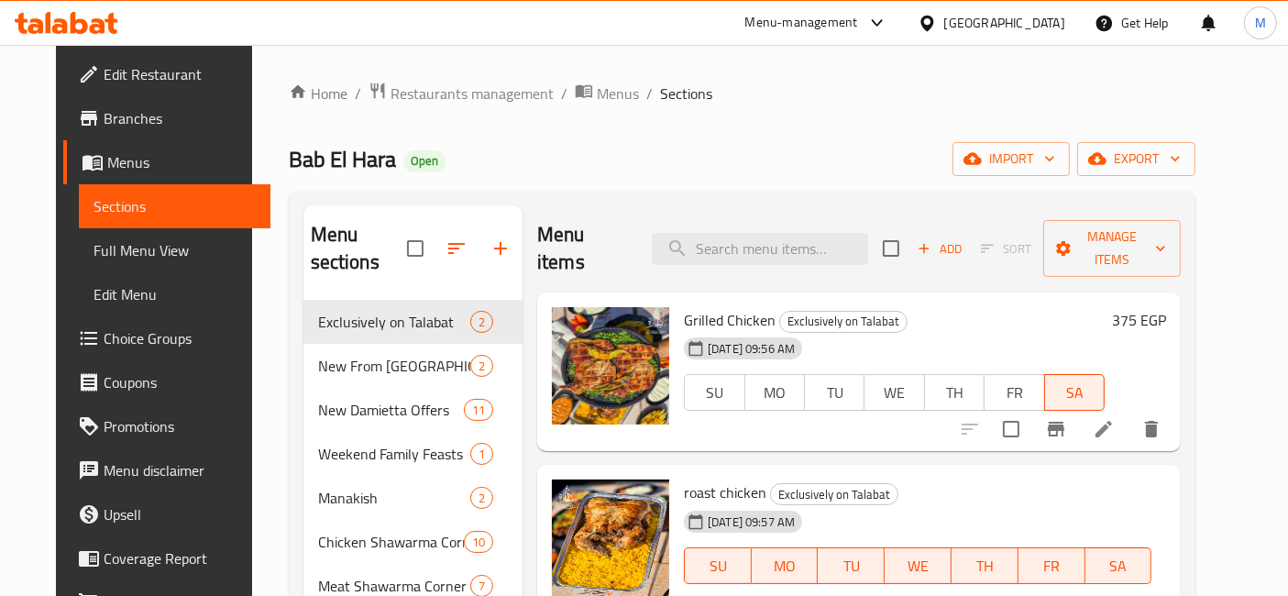
click at [1166, 307] on h6 "375 EGP" at bounding box center [1139, 320] width 54 height 26
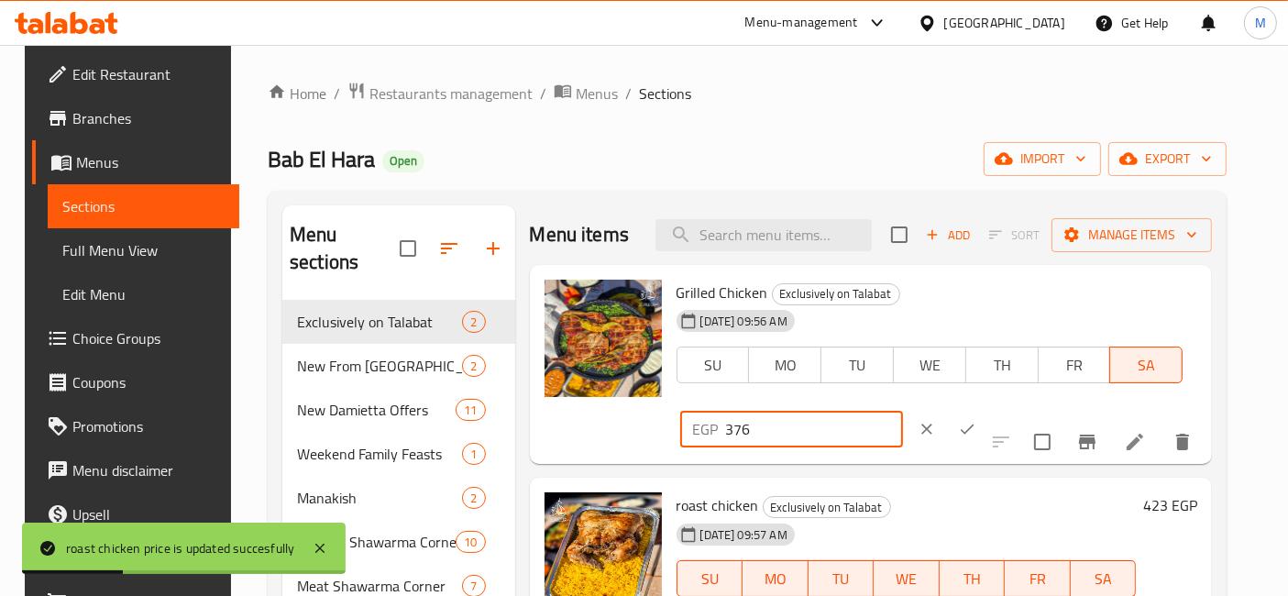
click at [903, 411] on input "376" at bounding box center [814, 429] width 177 height 37
click at [903, 411] on input "377" at bounding box center [814, 429] width 177 height 37
click at [903, 411] on input "378" at bounding box center [814, 429] width 177 height 37
click at [903, 411] on input "379" at bounding box center [814, 429] width 177 height 37
type input "380"
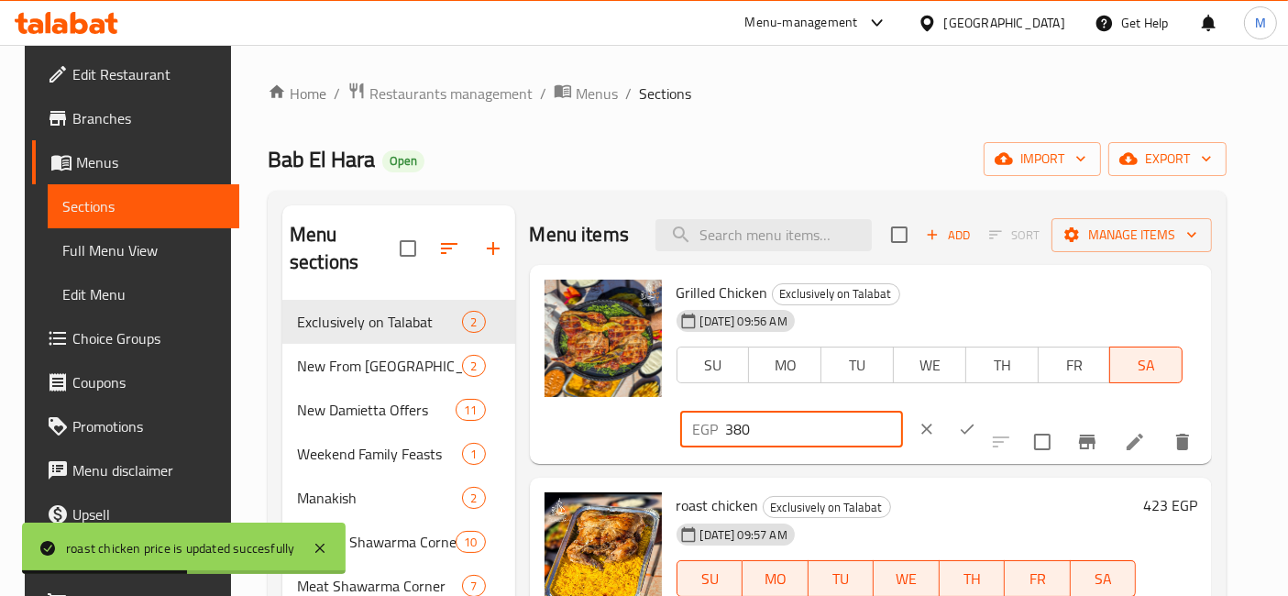
click at [903, 411] on input "380" at bounding box center [814, 429] width 177 height 37
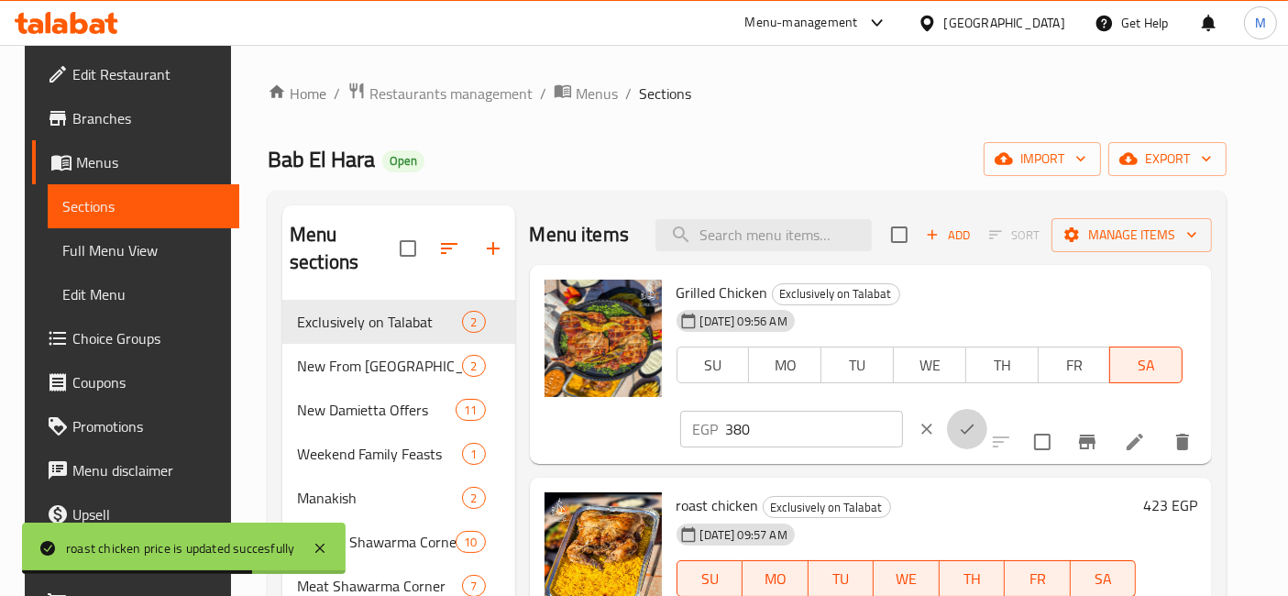
click at [987, 409] on button "ok" at bounding box center [967, 429] width 40 height 40
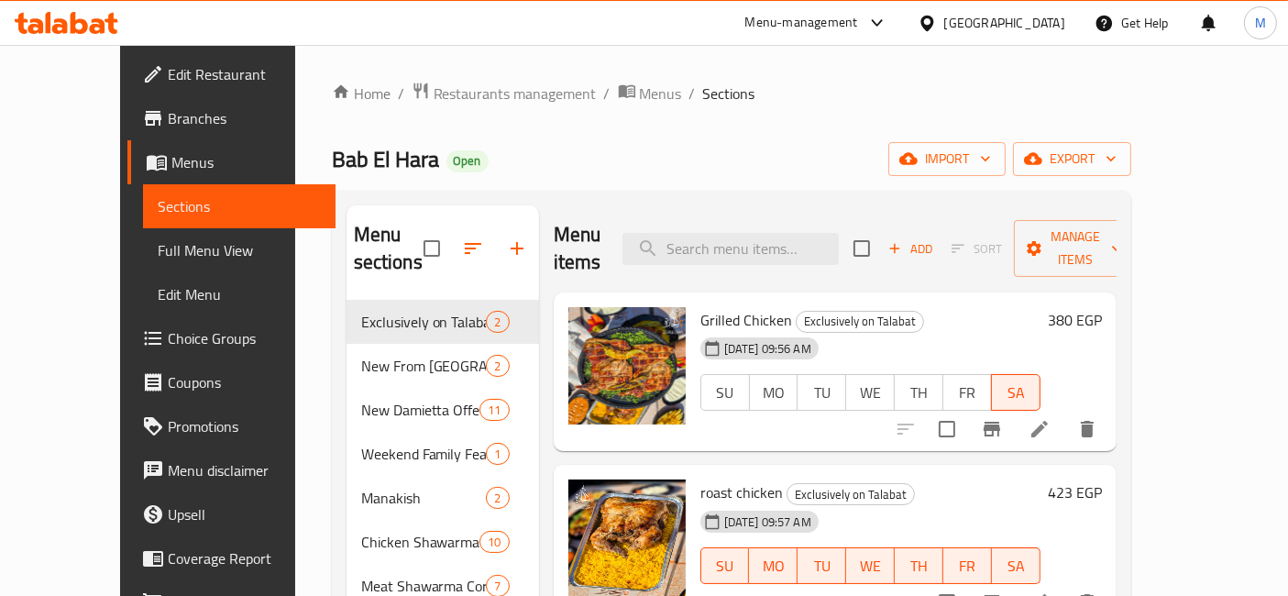
click at [1102, 307] on h6 "380 EGP" at bounding box center [1075, 320] width 54 height 26
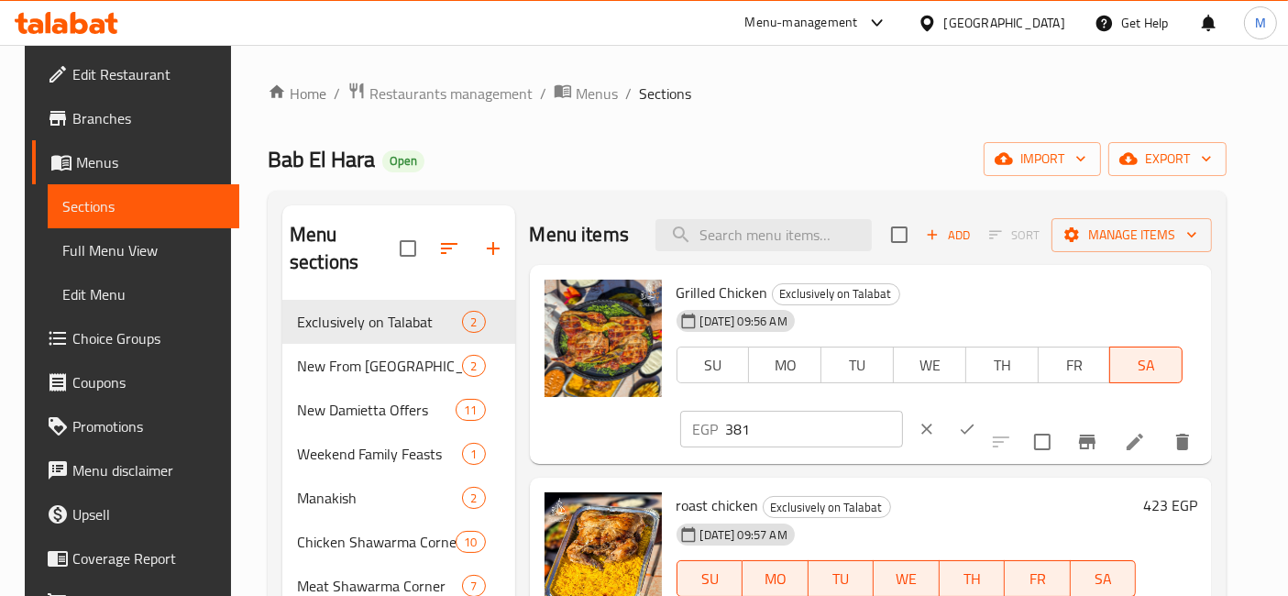
click at [903, 411] on input "381" at bounding box center [814, 429] width 177 height 37
type input "381.5"
click at [976, 420] on icon "ok" at bounding box center [967, 429] width 18 height 18
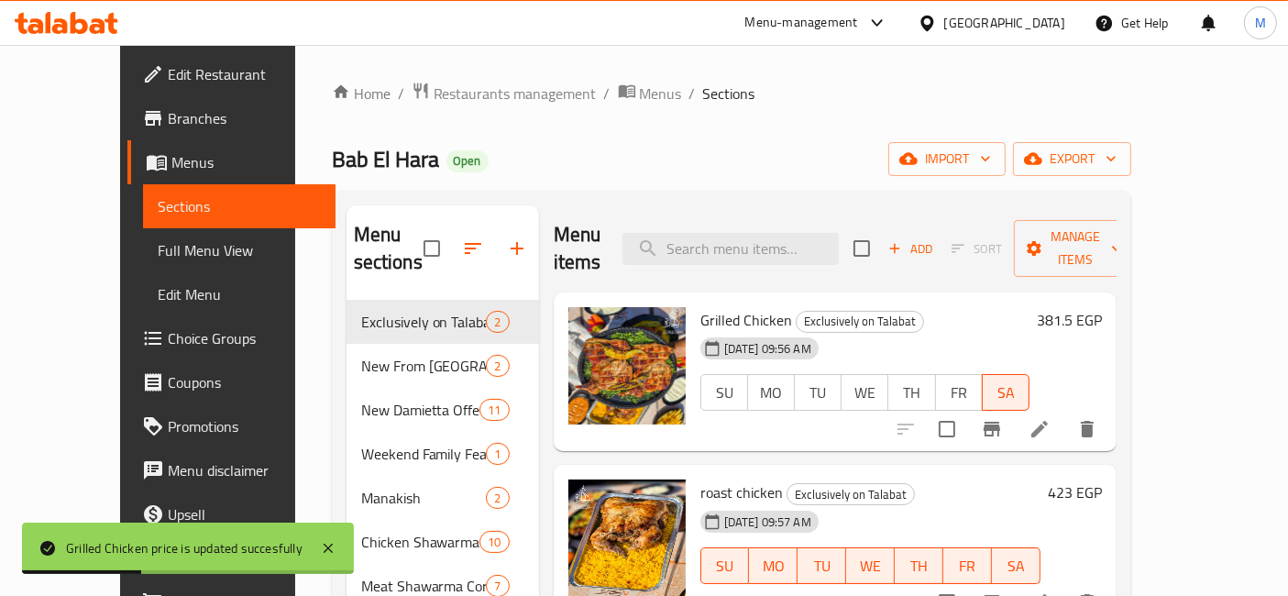
click at [1102, 479] on h6 "423 EGP" at bounding box center [1075, 492] width 54 height 26
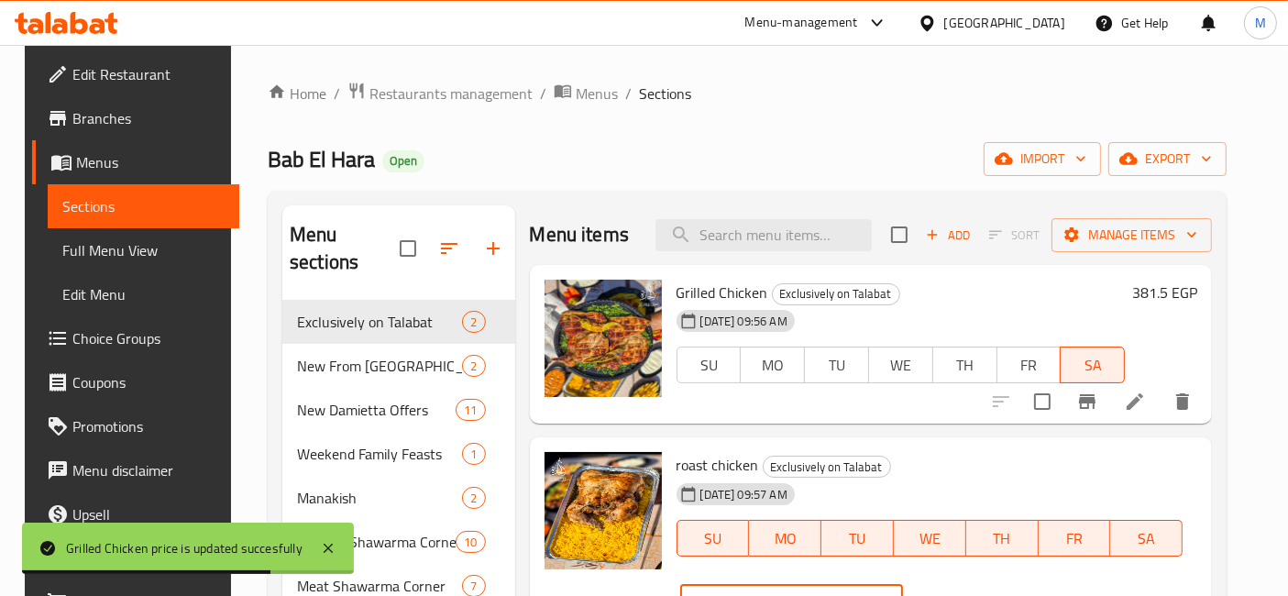
click at [903, 584] on input "422" at bounding box center [814, 602] width 177 height 37
type input "421"
click at [903, 584] on input "421" at bounding box center [814, 602] width 177 height 37
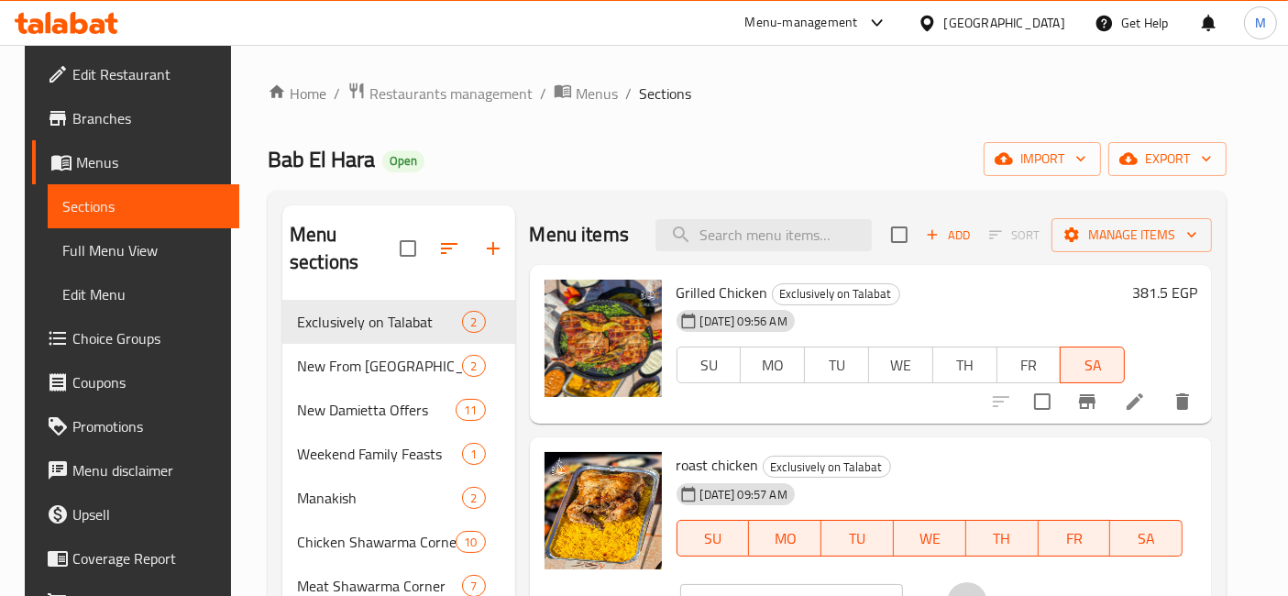
click at [976, 593] on icon "ok" at bounding box center [967, 602] width 18 height 18
